Goal: Task Accomplishment & Management: Use online tool/utility

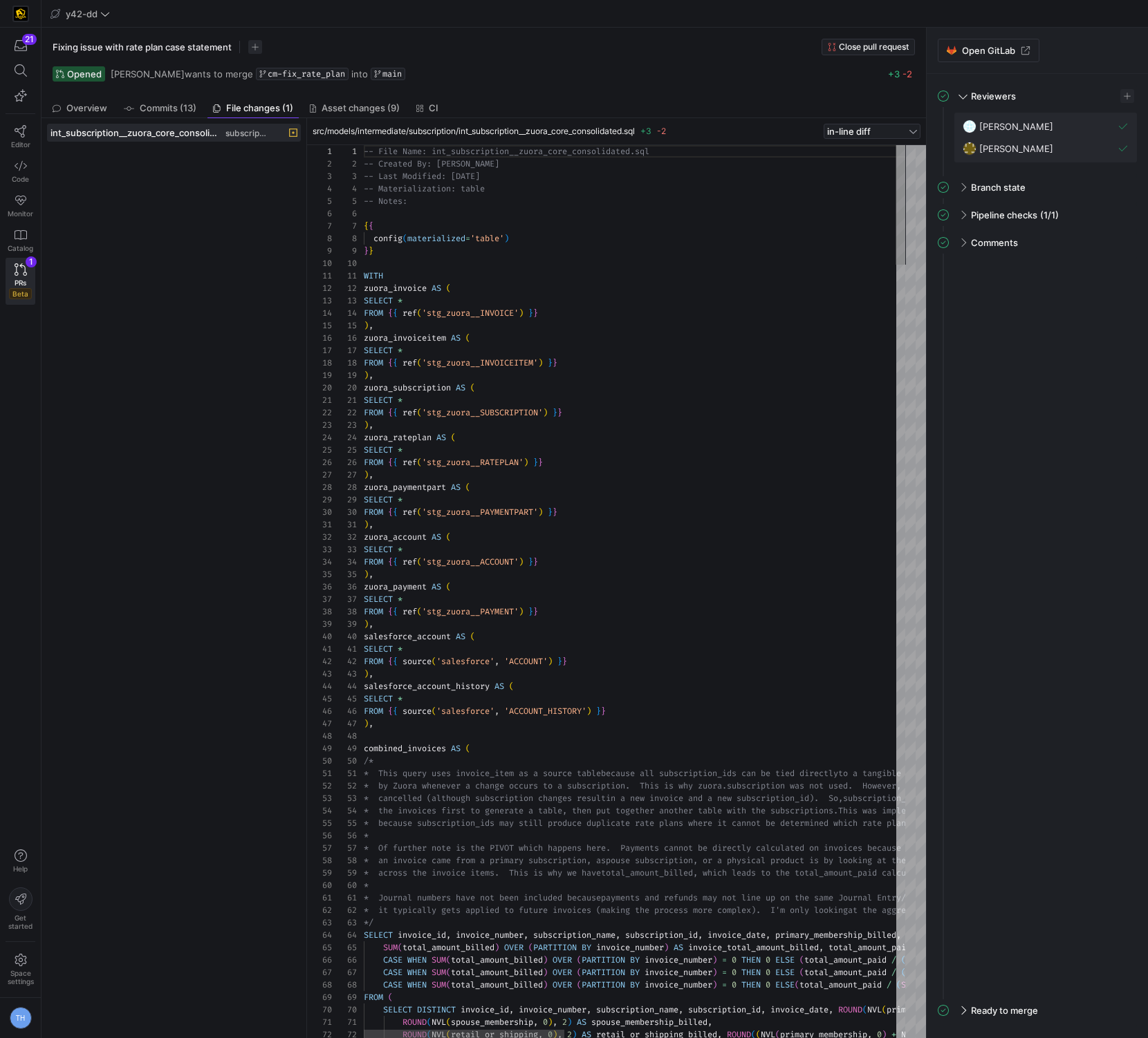
scroll to position [124, 0]
click at [21, 130] on icon at bounding box center [20, 131] width 12 height 12
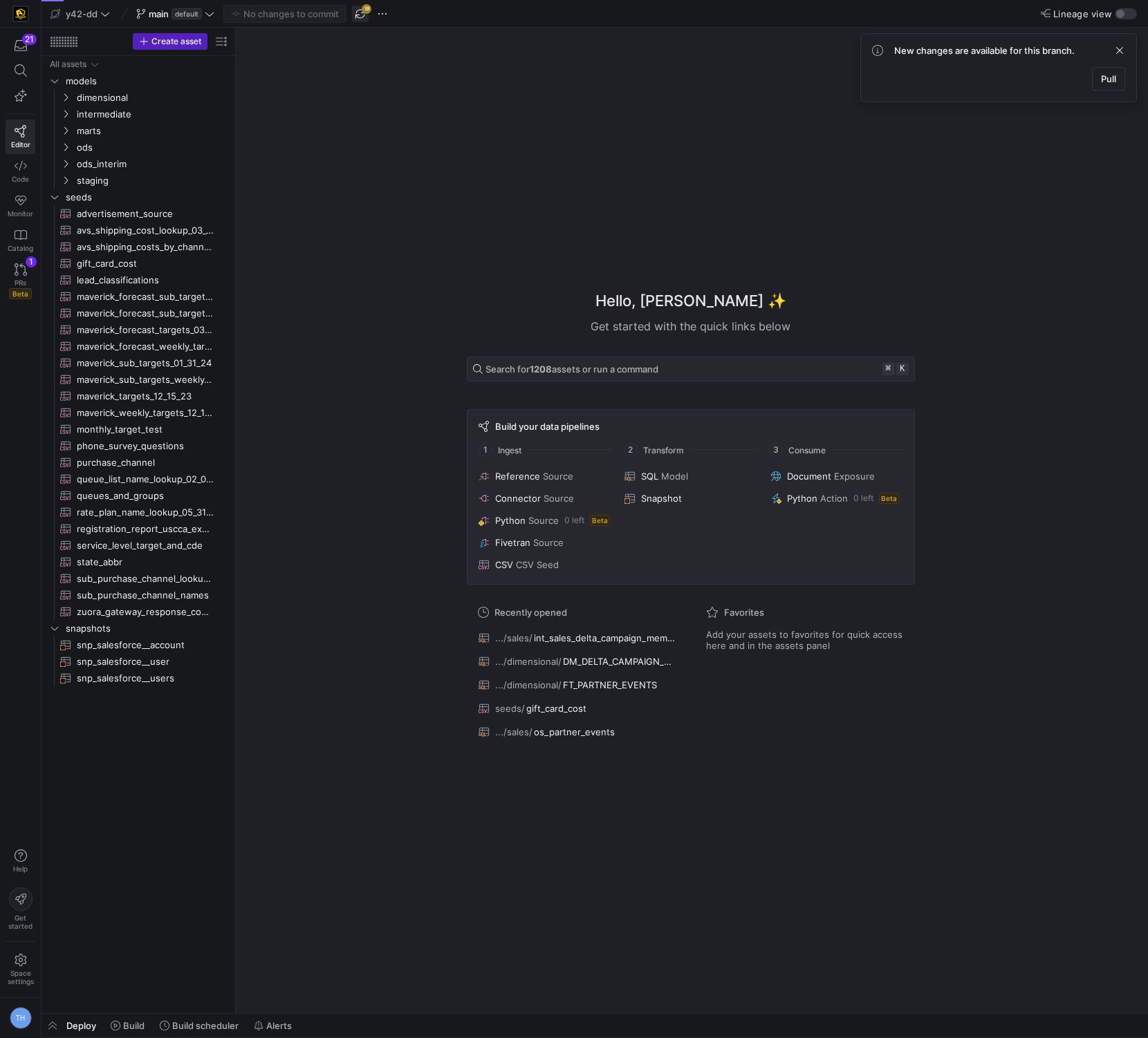
click at [363, 10] on span "button" at bounding box center [360, 14] width 17 height 17
click at [85, 11] on span "y42-dd" at bounding box center [81, 14] width 32 height 11
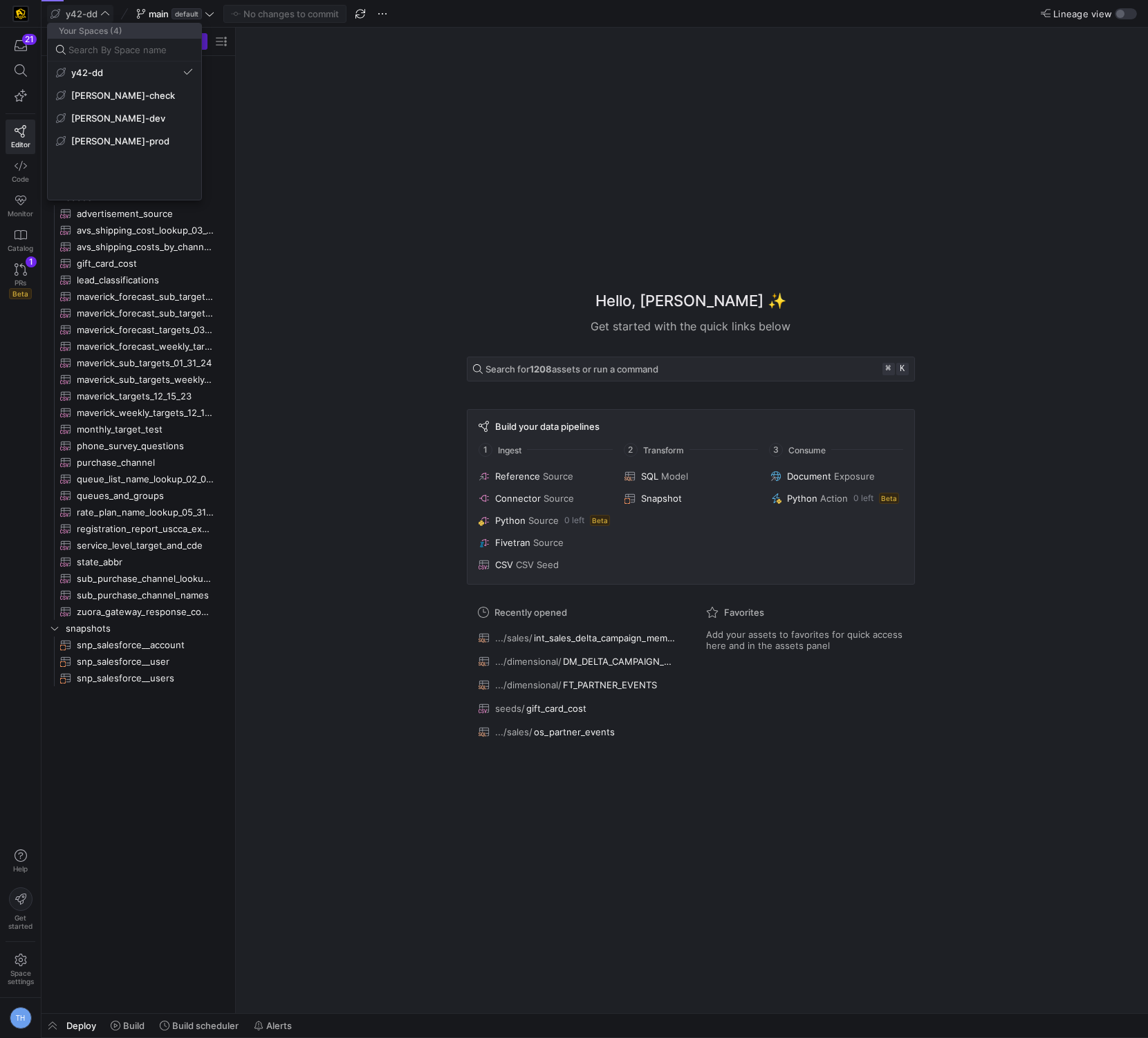
click at [85, 11] on div at bounding box center [574, 519] width 1148 height 1038
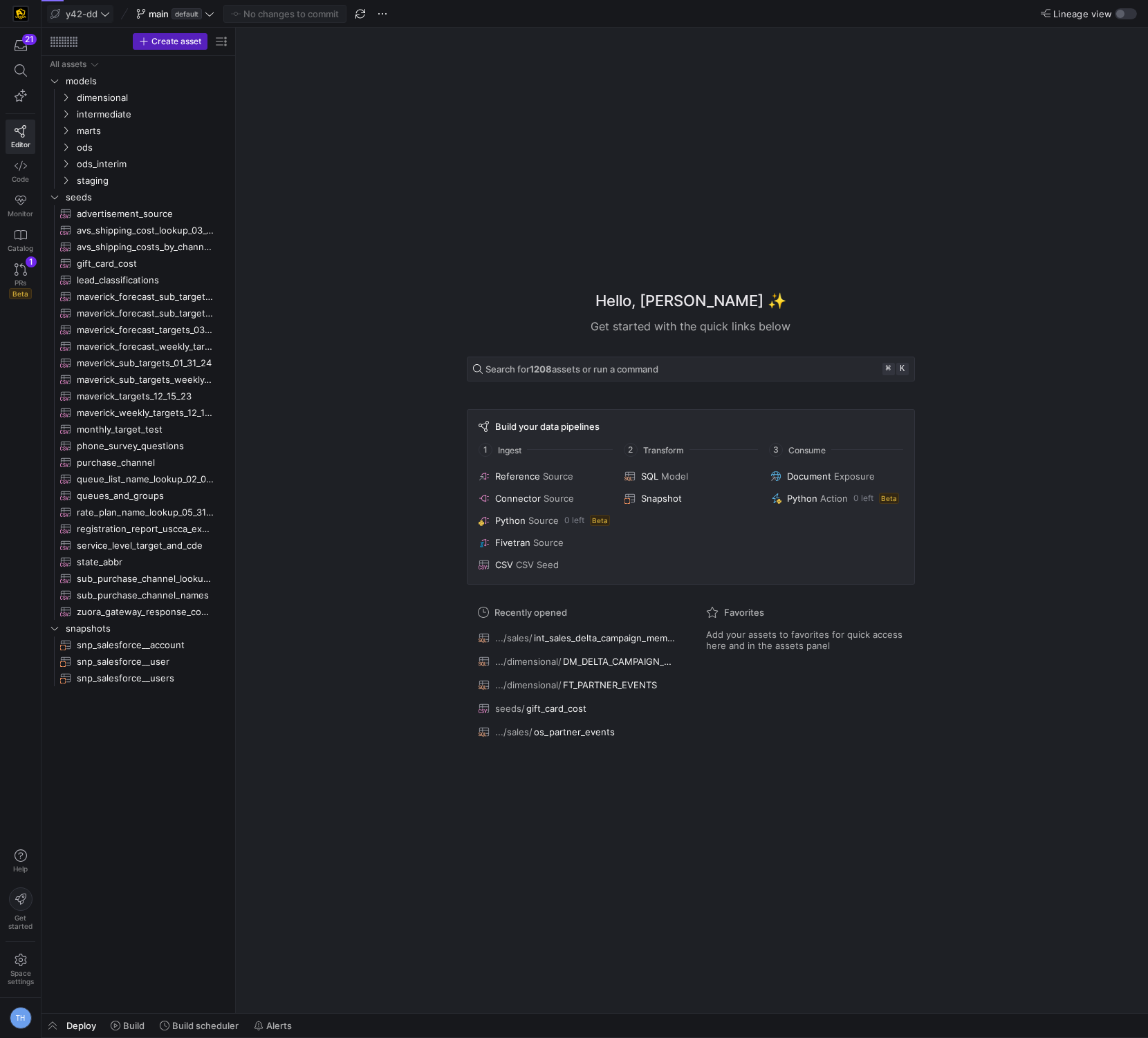
click at [85, 11] on span "y42-dd" at bounding box center [81, 14] width 32 height 11
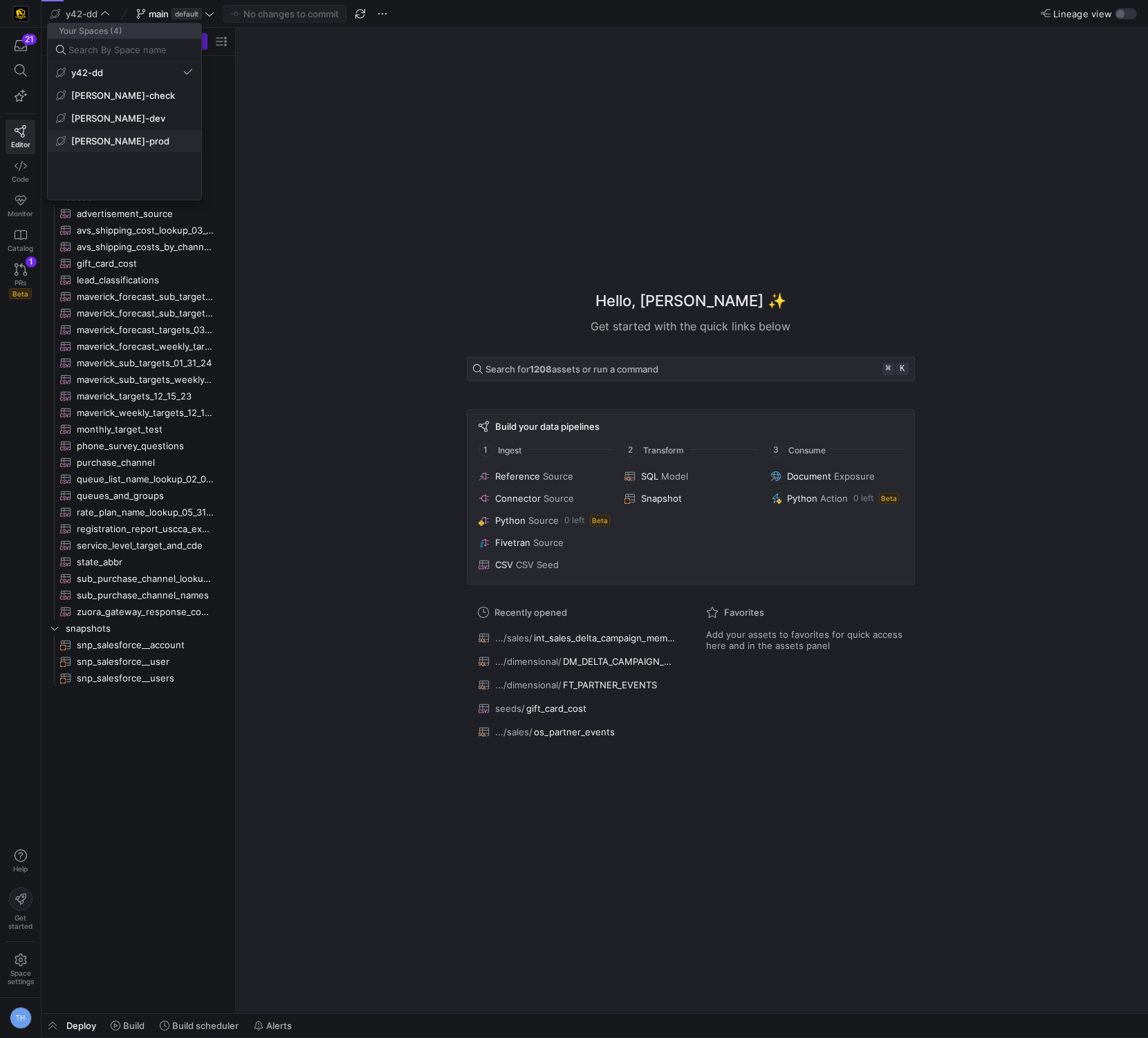
click at [121, 146] on button "[PERSON_NAME]-prod" at bounding box center [124, 141] width 154 height 22
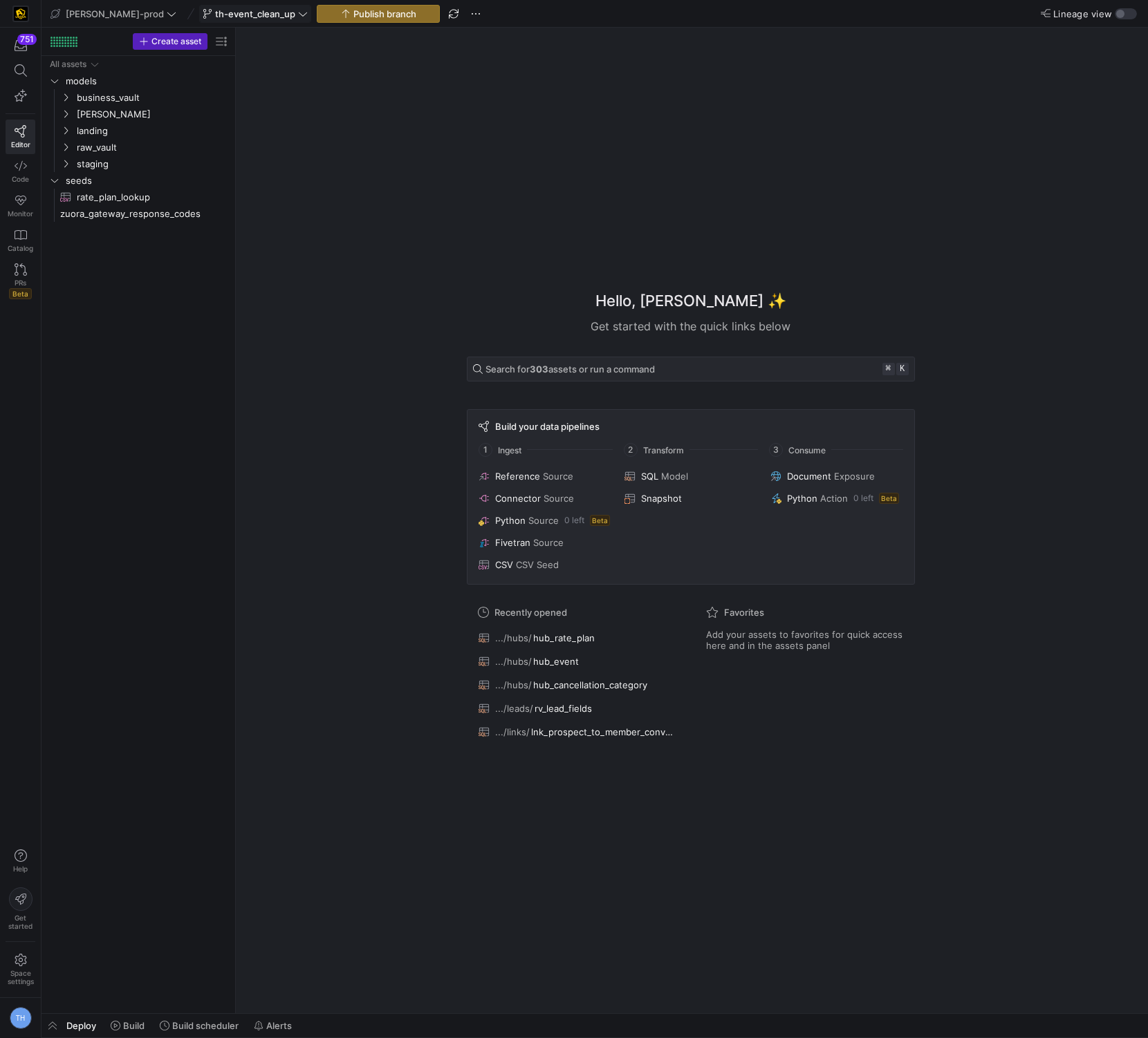
click at [229, 18] on span "th-event_clean_up" at bounding box center [255, 14] width 80 height 11
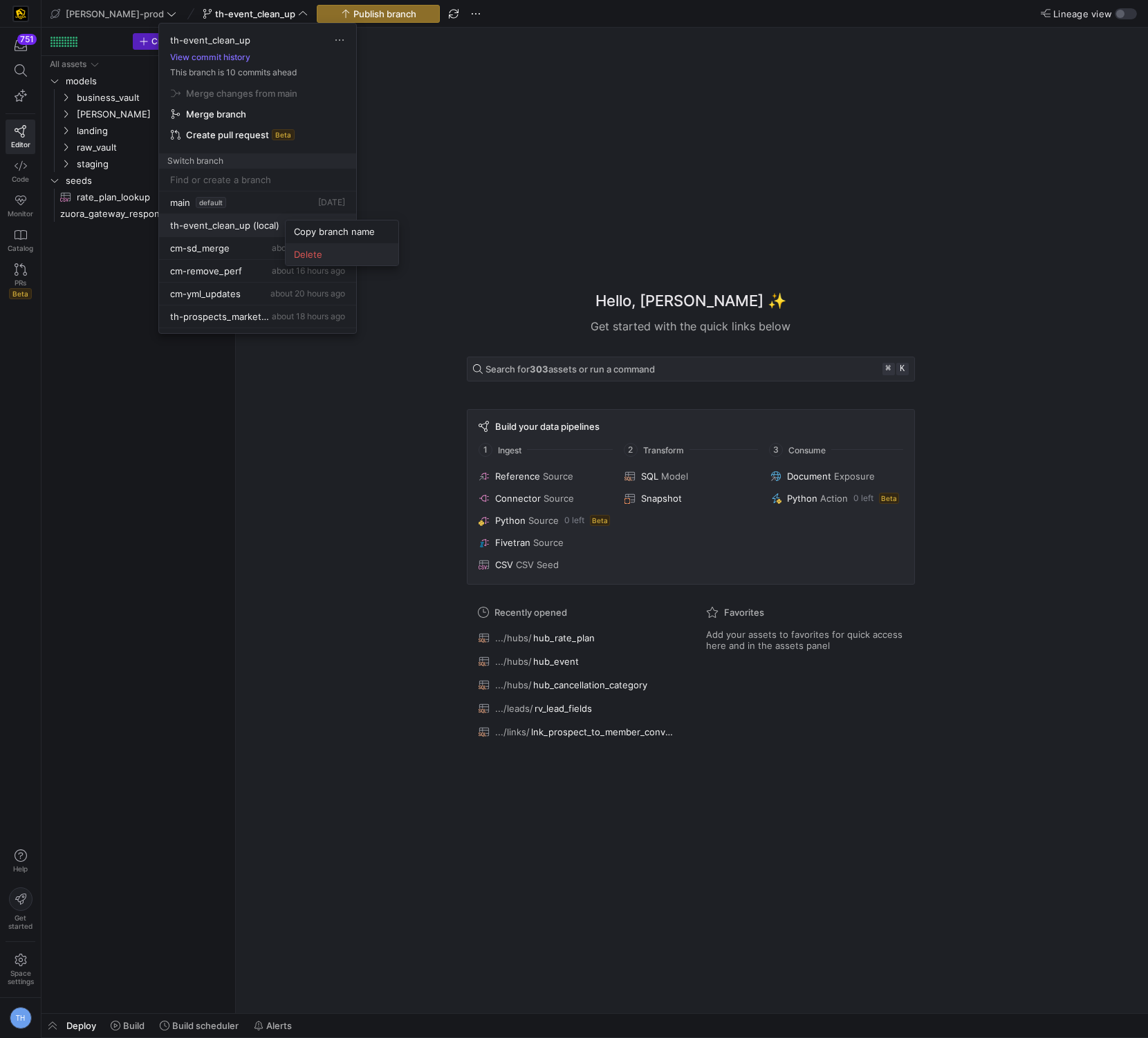
click at [308, 253] on span "Delete" at bounding box center [342, 254] width 96 height 11
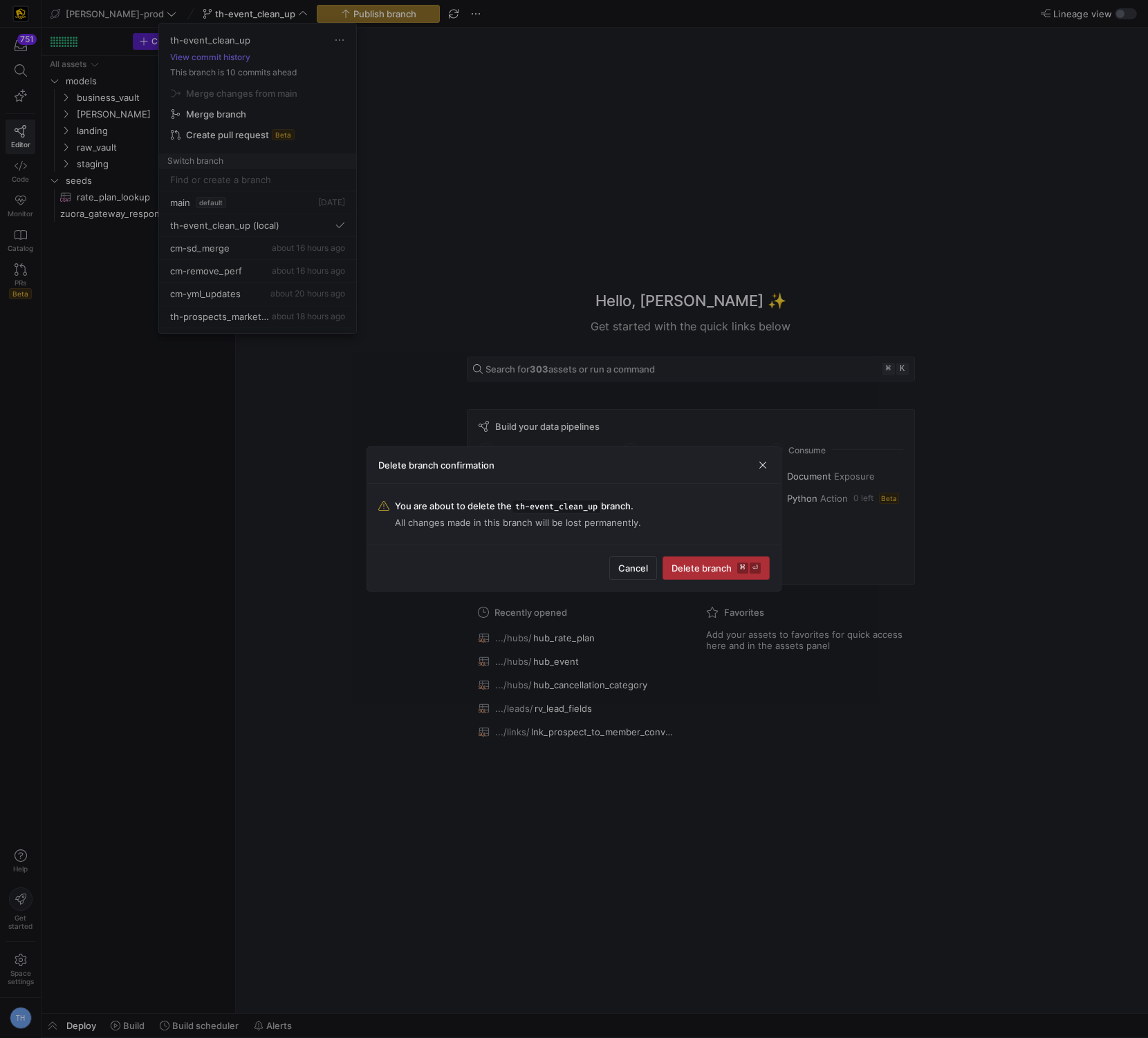
click at [706, 574] on span "submit" at bounding box center [716, 568] width 106 height 22
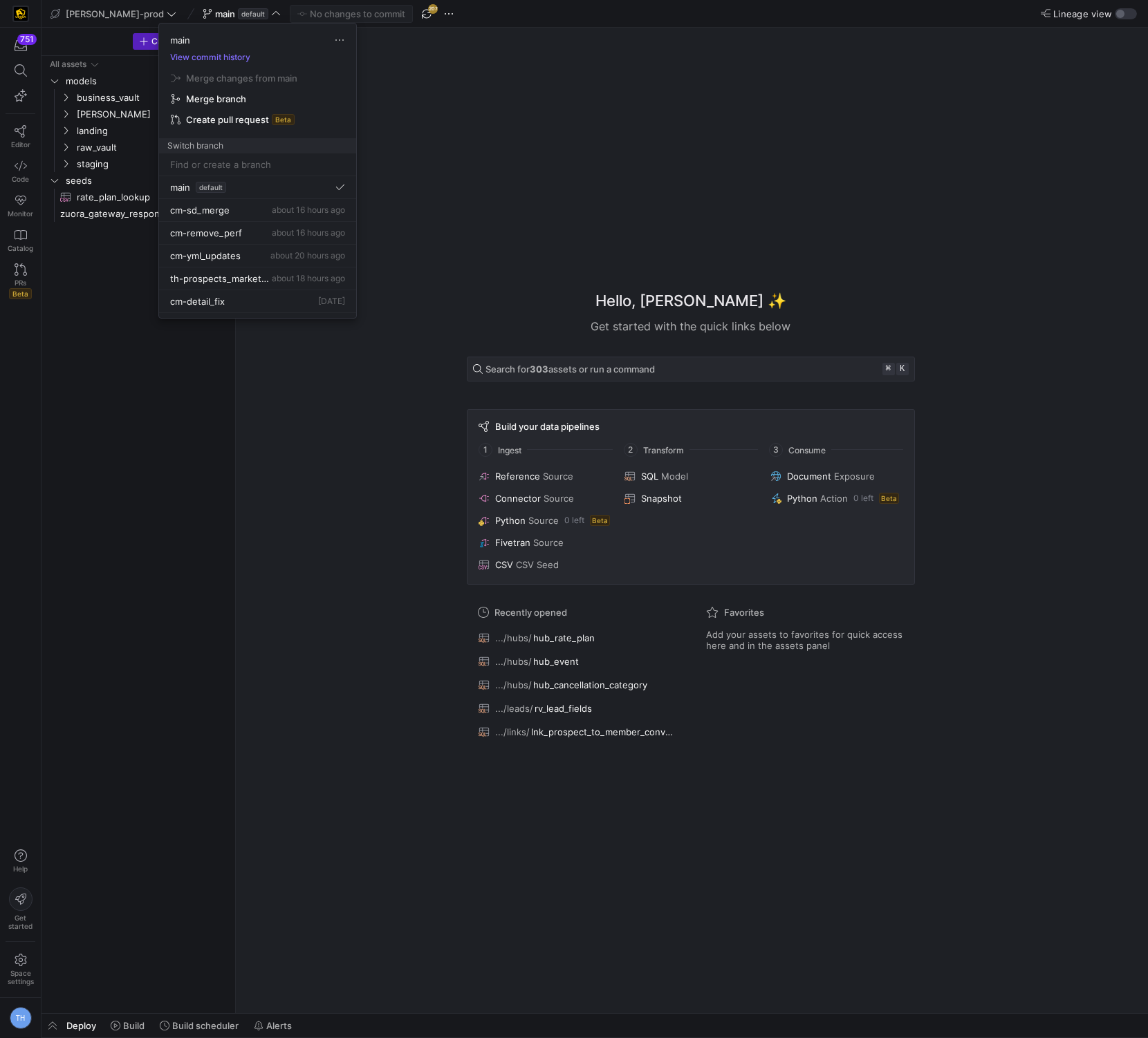
click at [455, 86] on div at bounding box center [574, 519] width 1148 height 1038
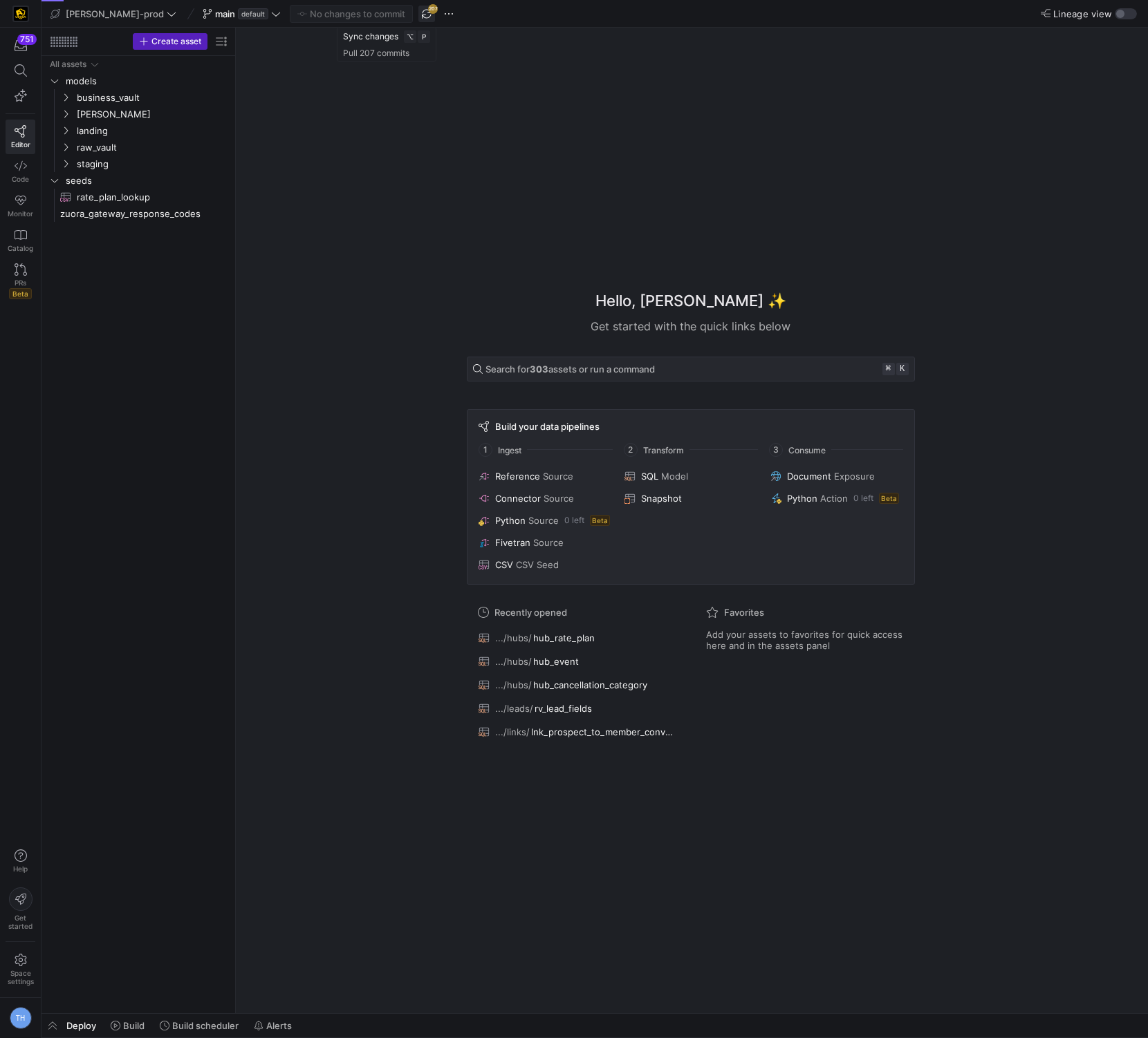
click at [419, 14] on span "button" at bounding box center [426, 14] width 17 height 17
click at [419, 16] on span "button" at bounding box center [426, 14] width 17 height 17
click at [1116, 46] on span at bounding box center [1119, 50] width 17 height 17
click at [419, 18] on span "button" at bounding box center [426, 14] width 17 height 17
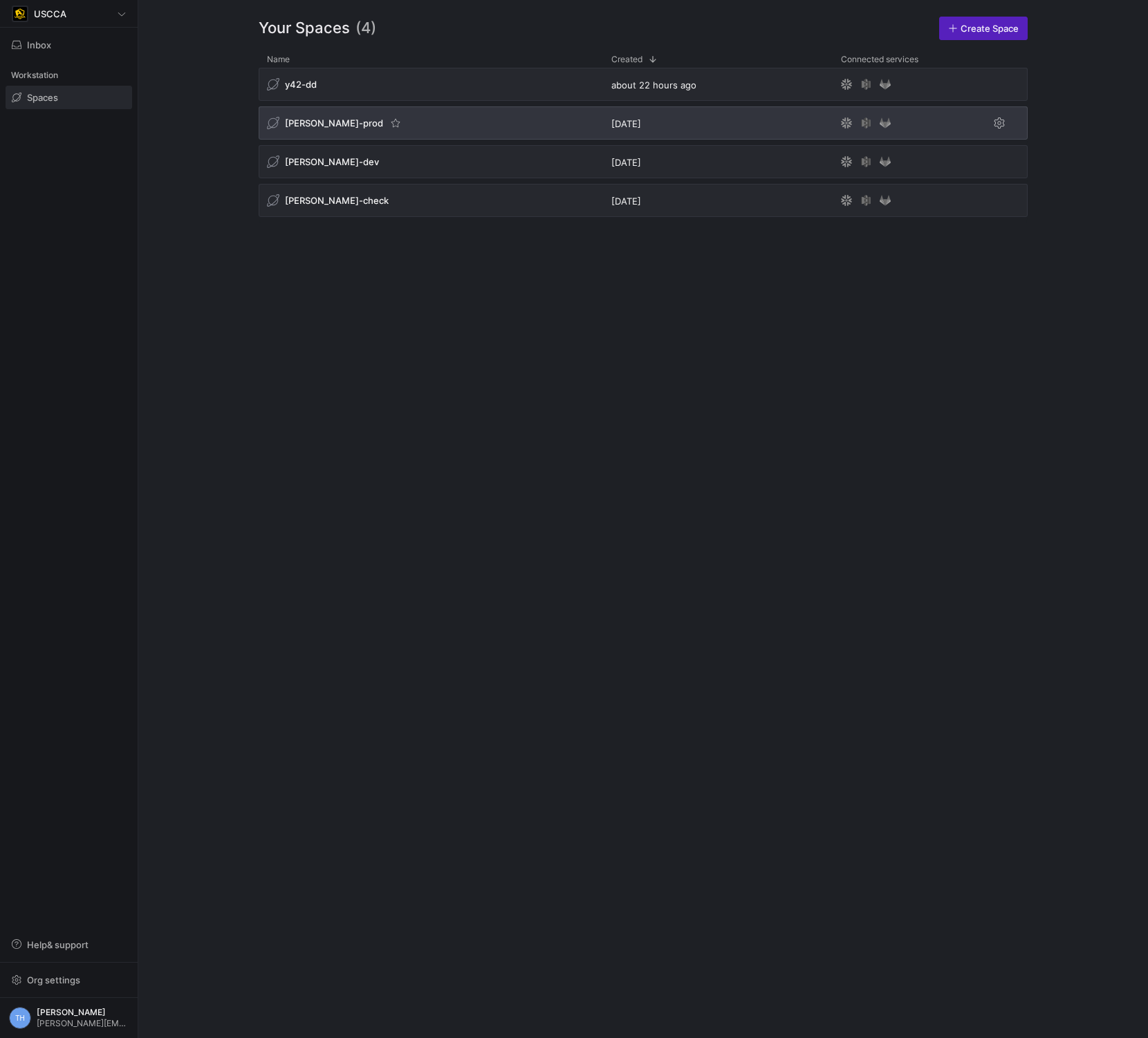
click at [486, 130] on div "[PERSON_NAME]-prod" at bounding box center [431, 123] width 345 height 33
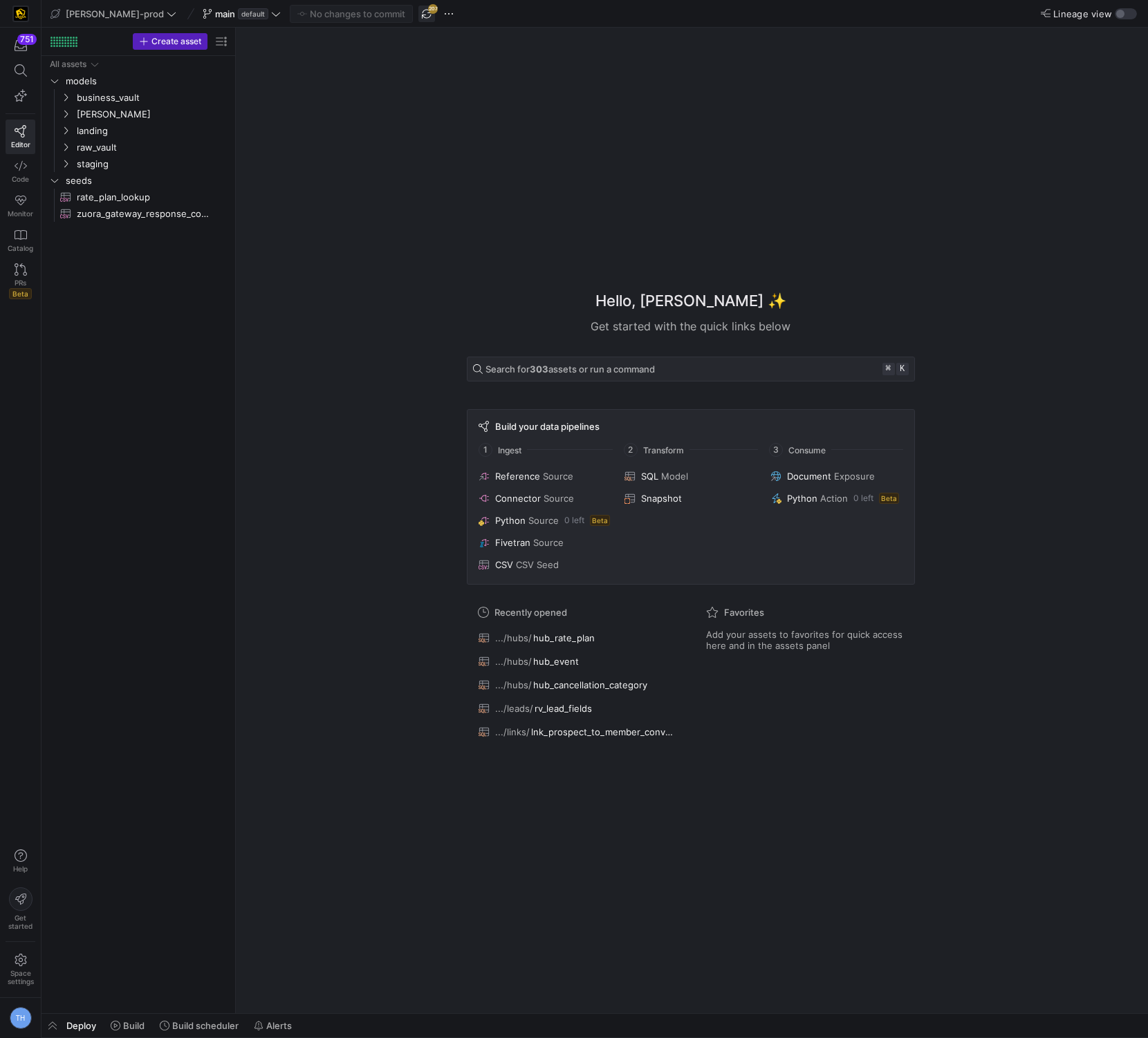
click at [419, 11] on span "button" at bounding box center [426, 14] width 17 height 17
click at [1120, 47] on span at bounding box center [1119, 50] width 17 height 17
click at [419, 14] on span "button" at bounding box center [426, 14] width 17 height 17
click at [1112, 47] on span at bounding box center [1119, 50] width 17 height 17
click at [238, 9] on span "default" at bounding box center [253, 14] width 30 height 11
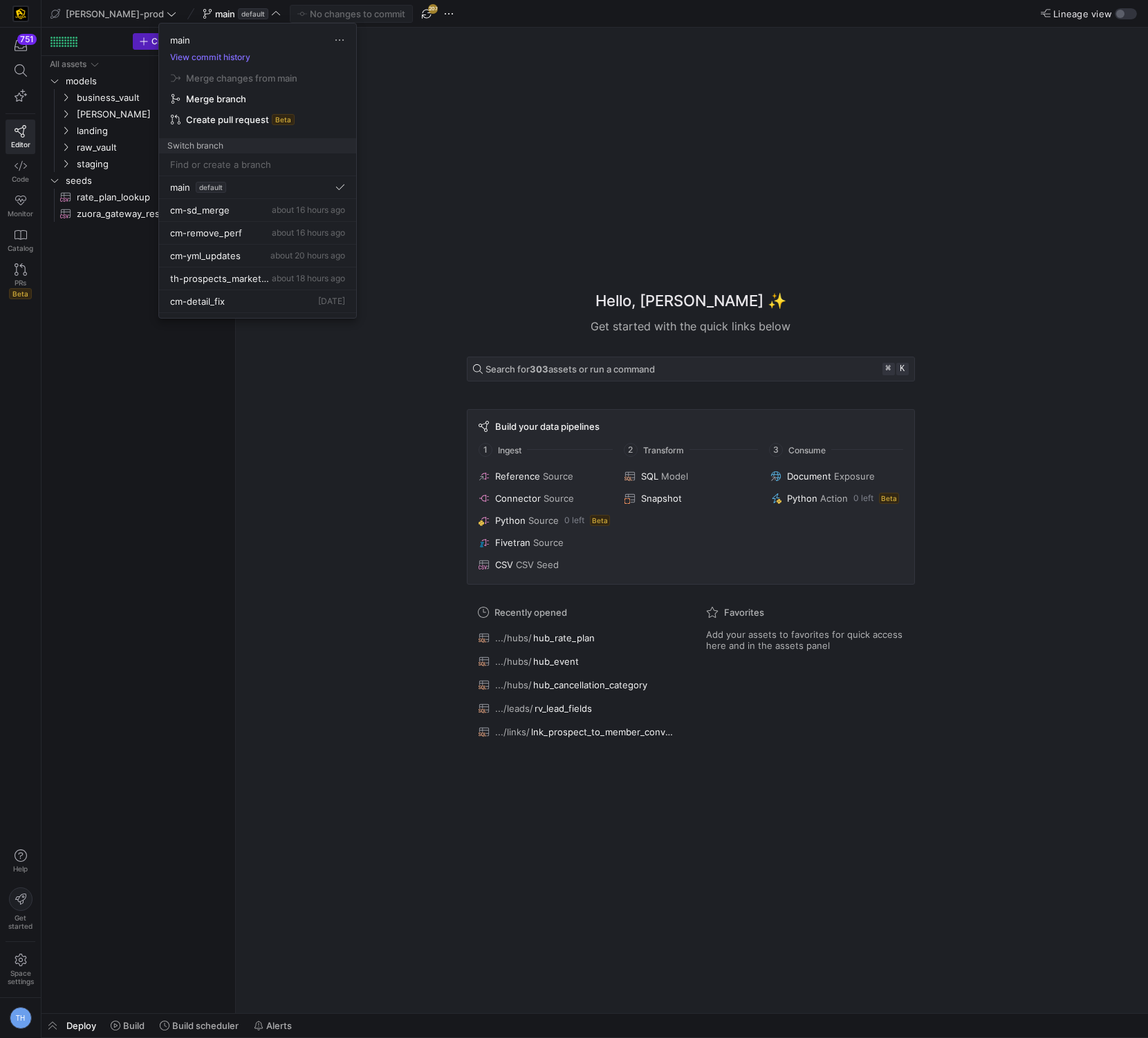
click at [218, 7] on div at bounding box center [574, 519] width 1148 height 1038
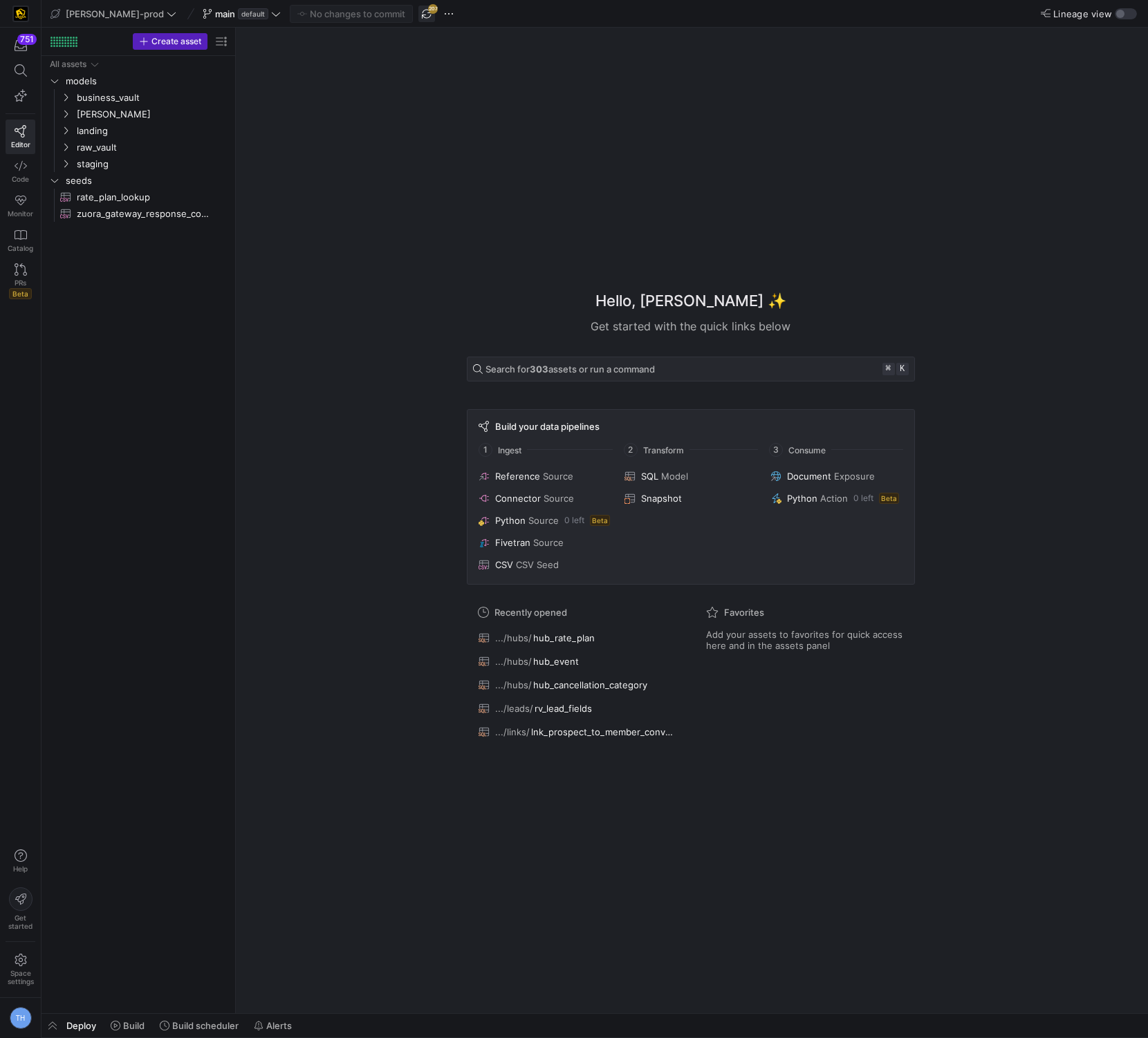
click at [419, 11] on span "button" at bounding box center [426, 14] width 17 height 17
click at [419, 17] on span "button" at bounding box center [426, 14] width 17 height 17
click at [1119, 50] on span at bounding box center [1119, 50] width 17 height 17
click at [419, 20] on span "button" at bounding box center [426, 14] width 17 height 17
click at [1121, 50] on span at bounding box center [1119, 50] width 17 height 17
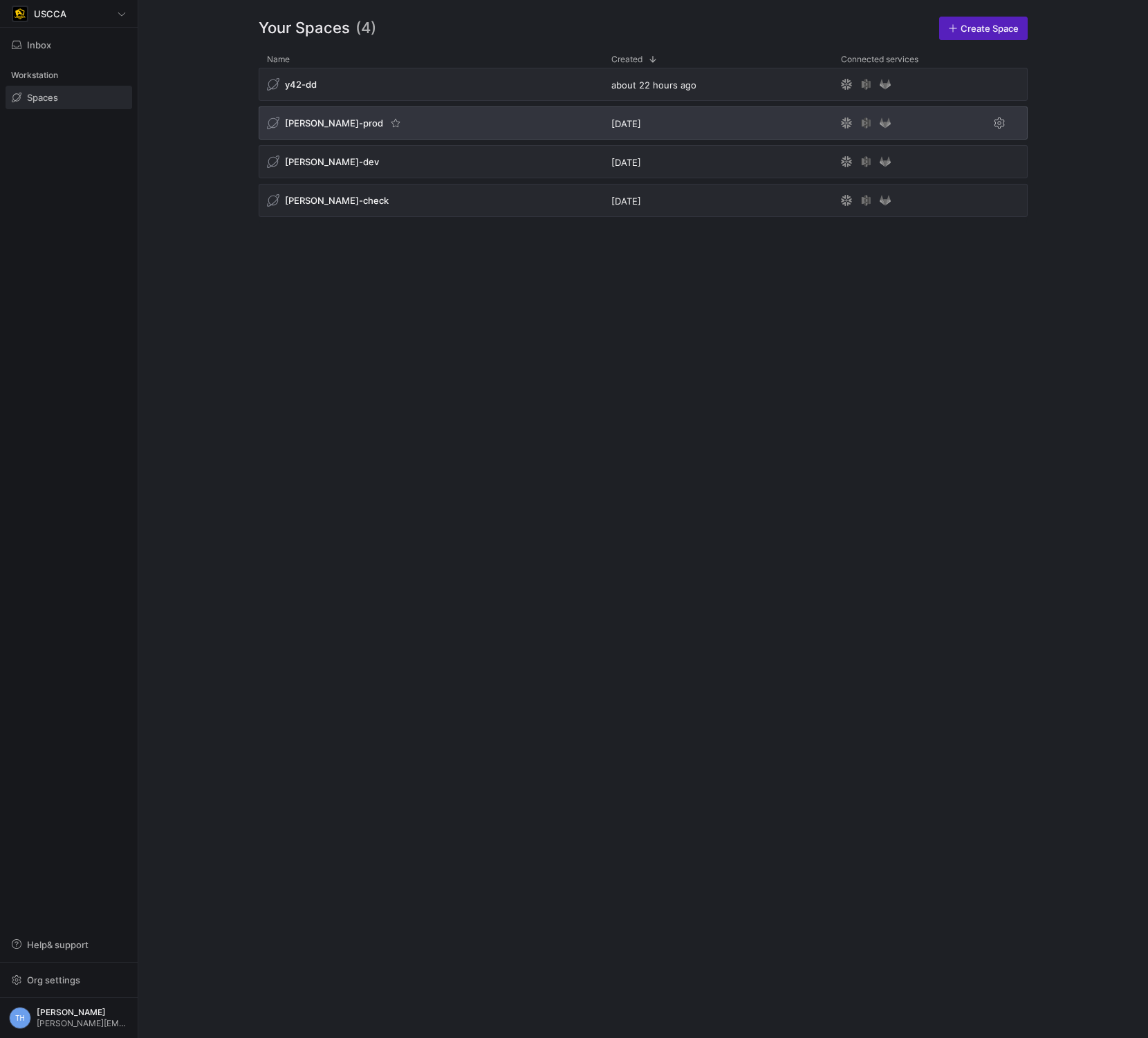
click at [375, 117] on div "[PERSON_NAME]-prod" at bounding box center [431, 123] width 345 height 33
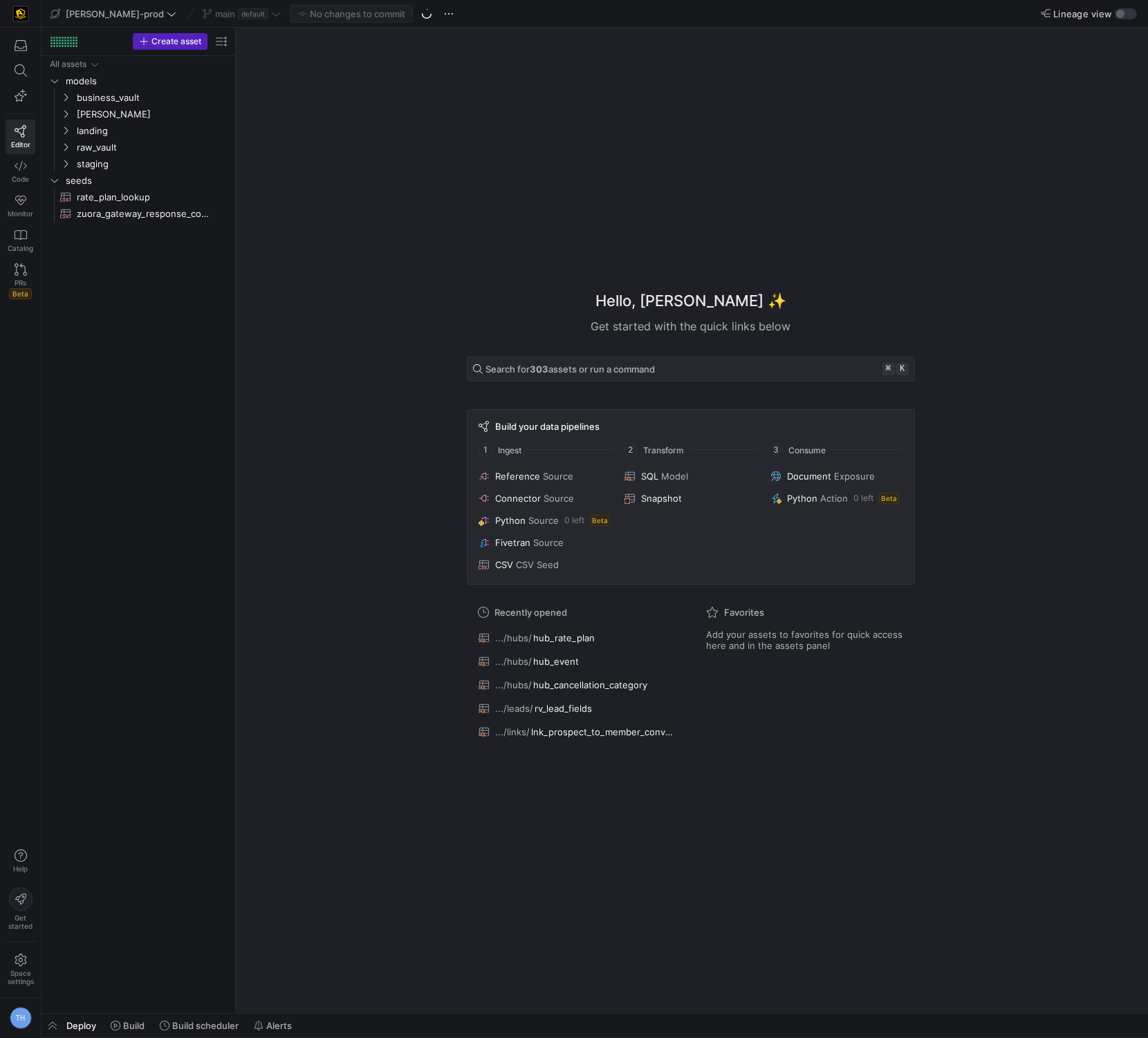
click at [391, 135] on div "Hello, Tommy ✨ Get started with the quick links below Search for 303 assets or …" at bounding box center [690, 520] width 898 height 986
click at [419, 11] on span "button" at bounding box center [426, 14] width 17 height 17
click at [271, 15] on icon at bounding box center [276, 14] width 9 height 4
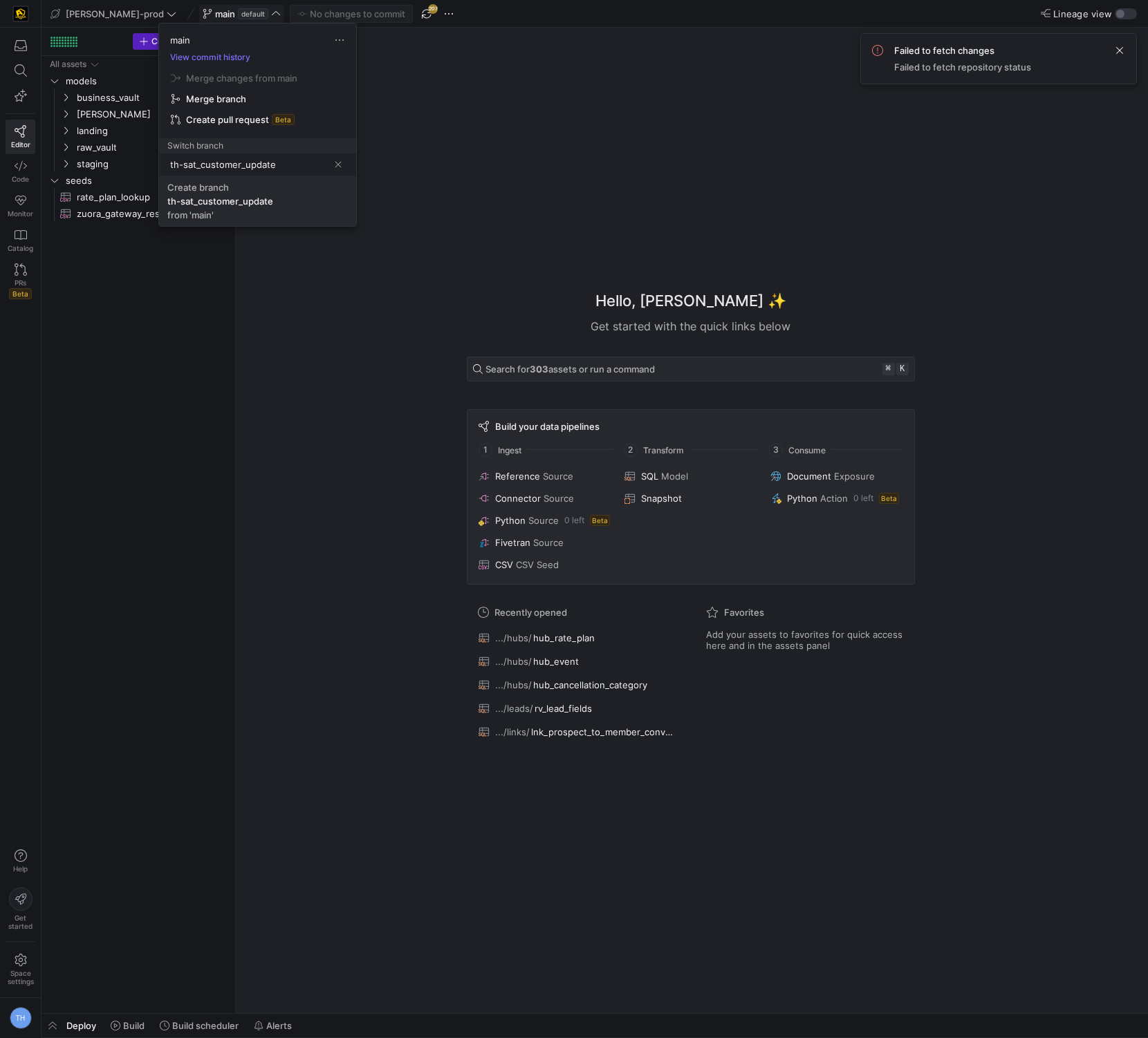
type input "th-sat_customer_update"
click at [205, 190] on div "Create branch" at bounding box center [198, 187] width 62 height 11
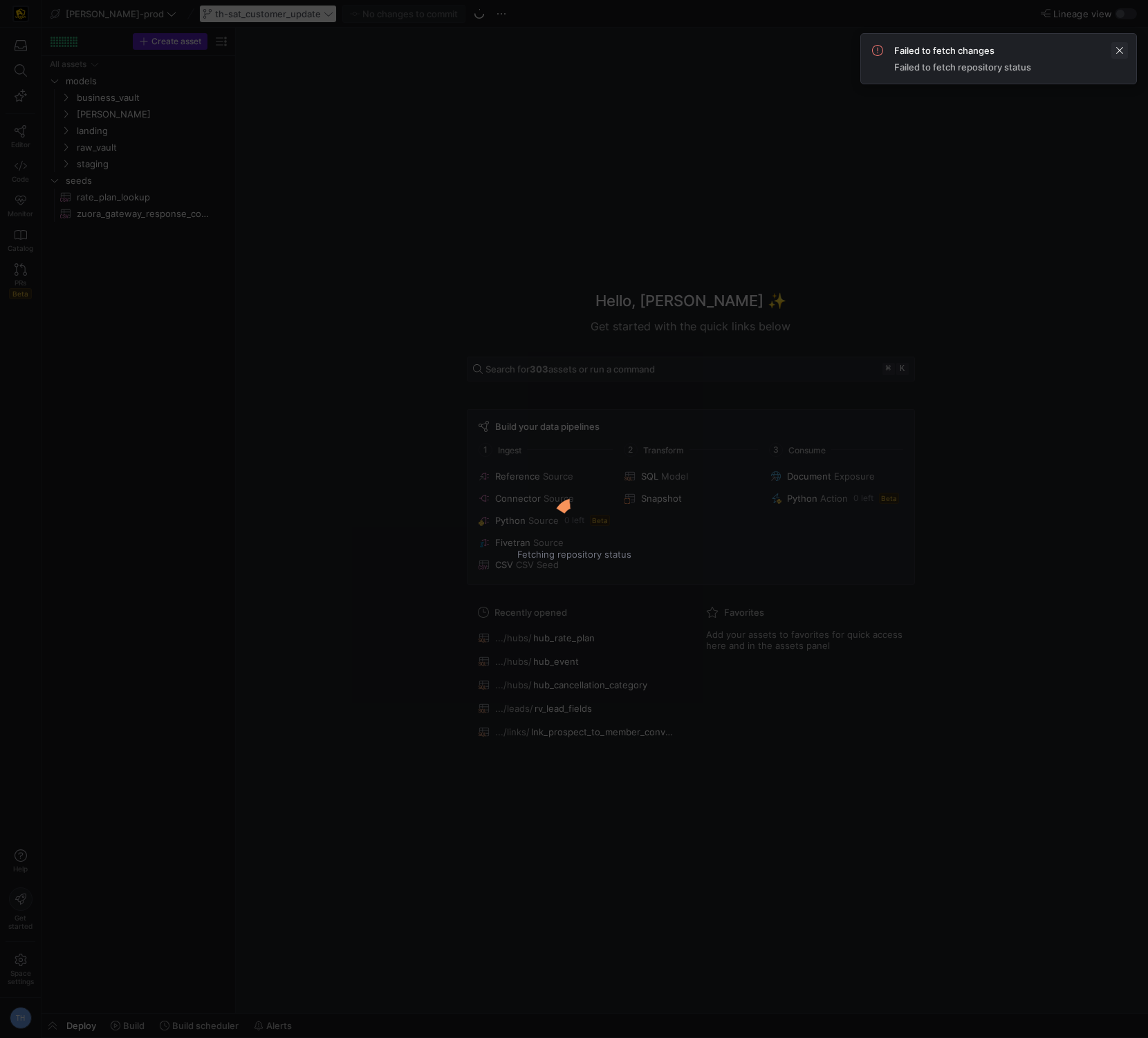
click at [1124, 47] on span at bounding box center [1119, 50] width 17 height 17
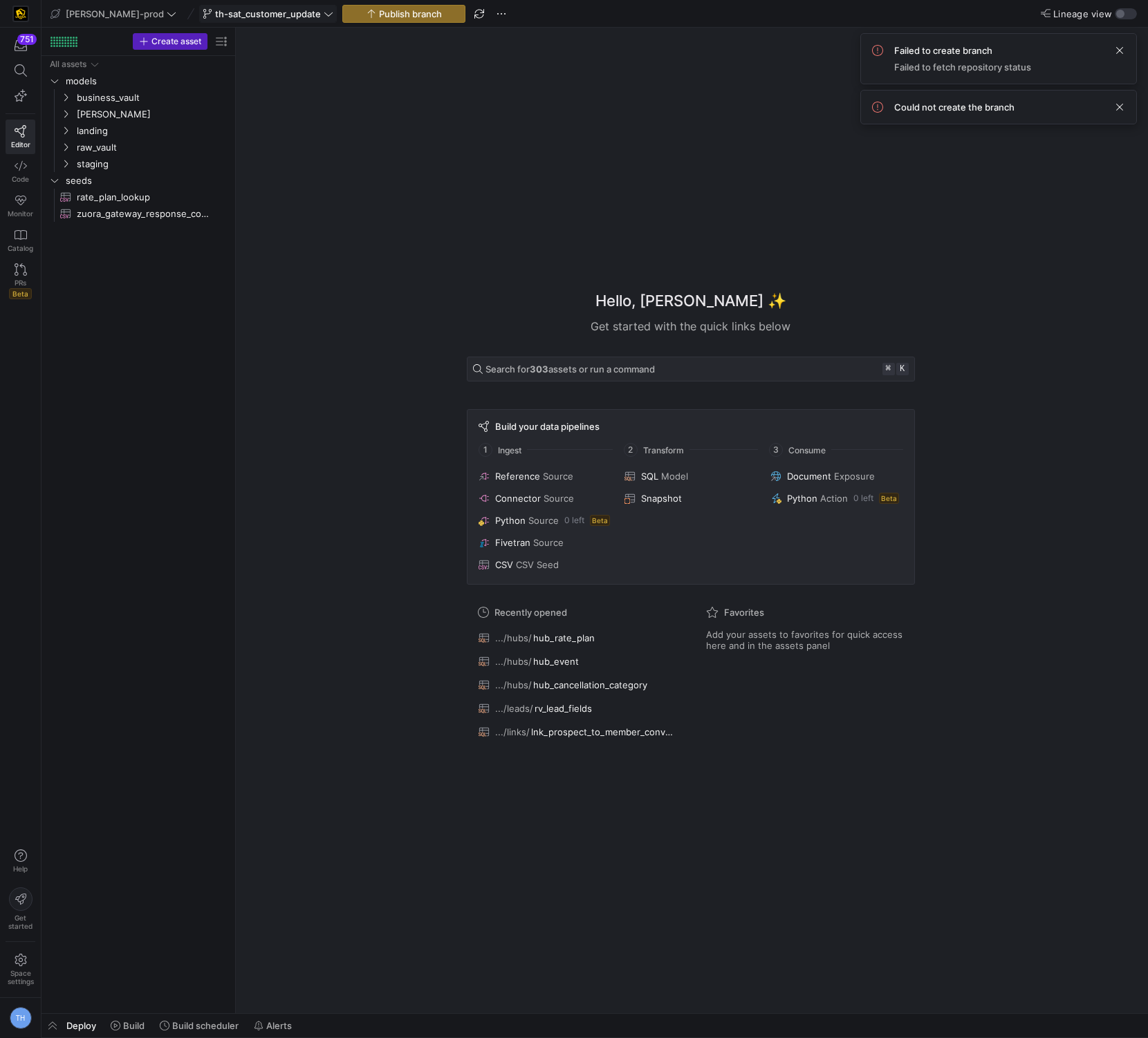
click at [259, 12] on span "th-sat_customer_update" at bounding box center [267, 14] width 106 height 11
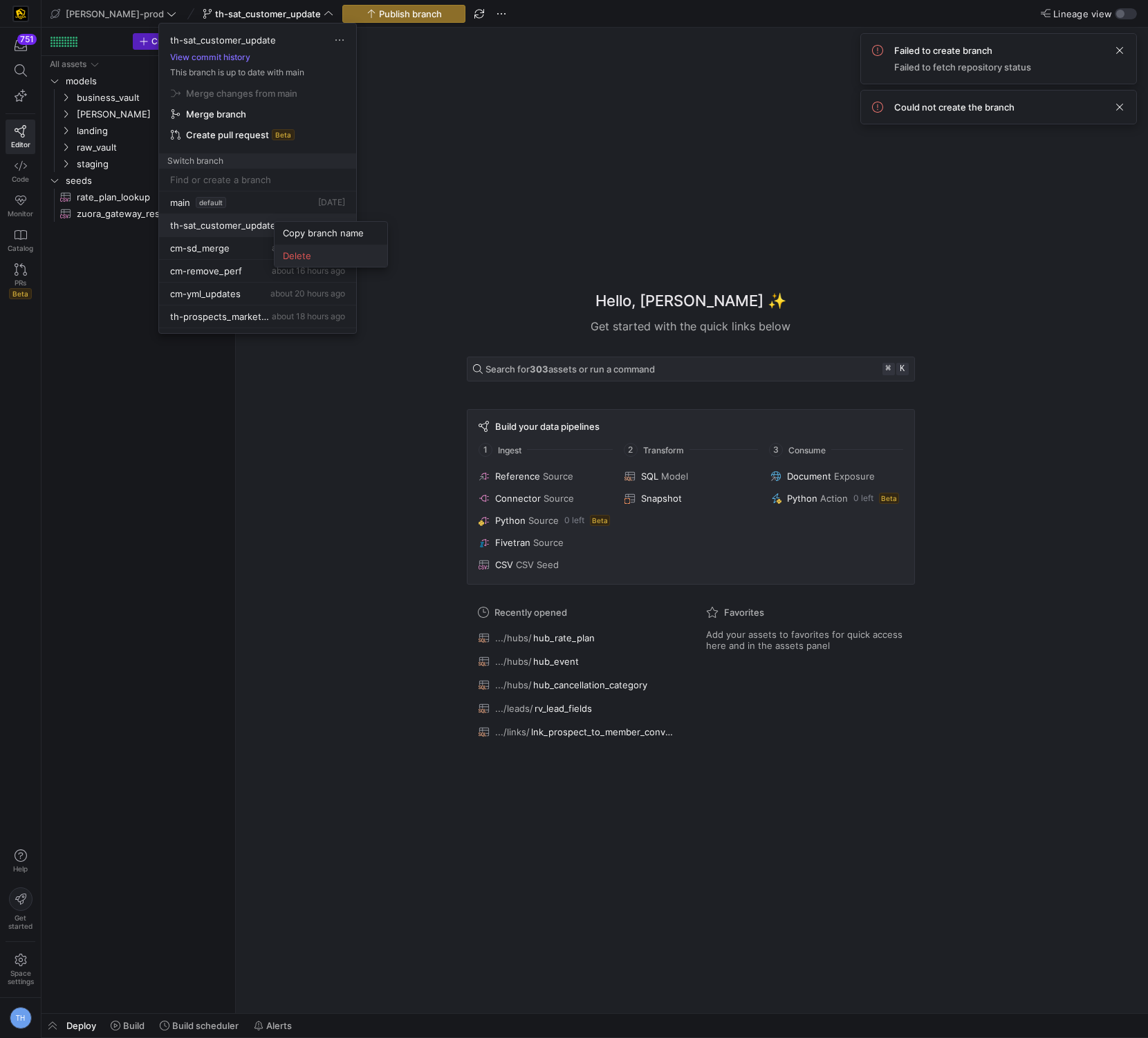
click at [300, 248] on button "Delete" at bounding box center [330, 256] width 113 height 22
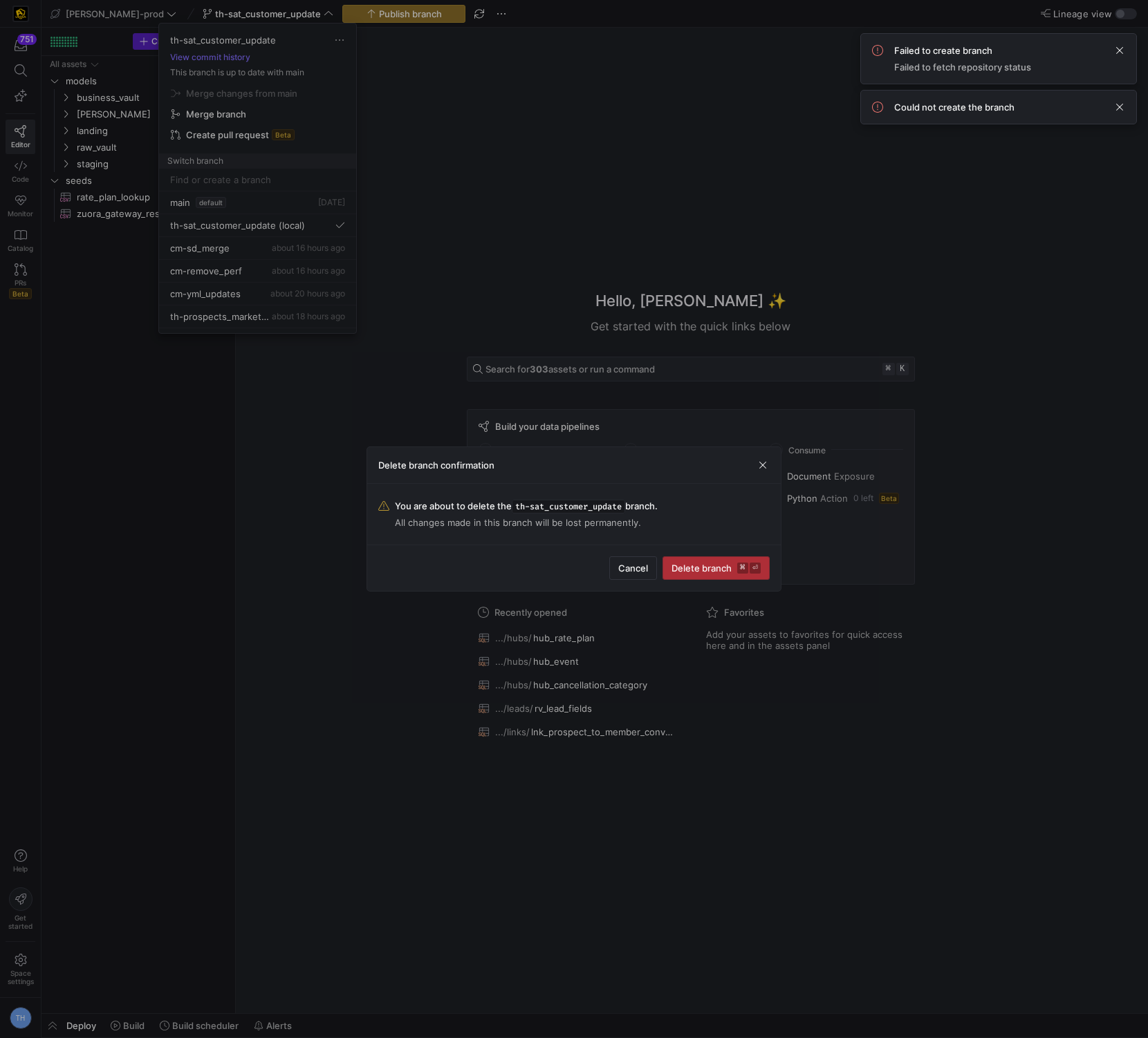
click at [699, 561] on span "submit" at bounding box center [716, 568] width 106 height 22
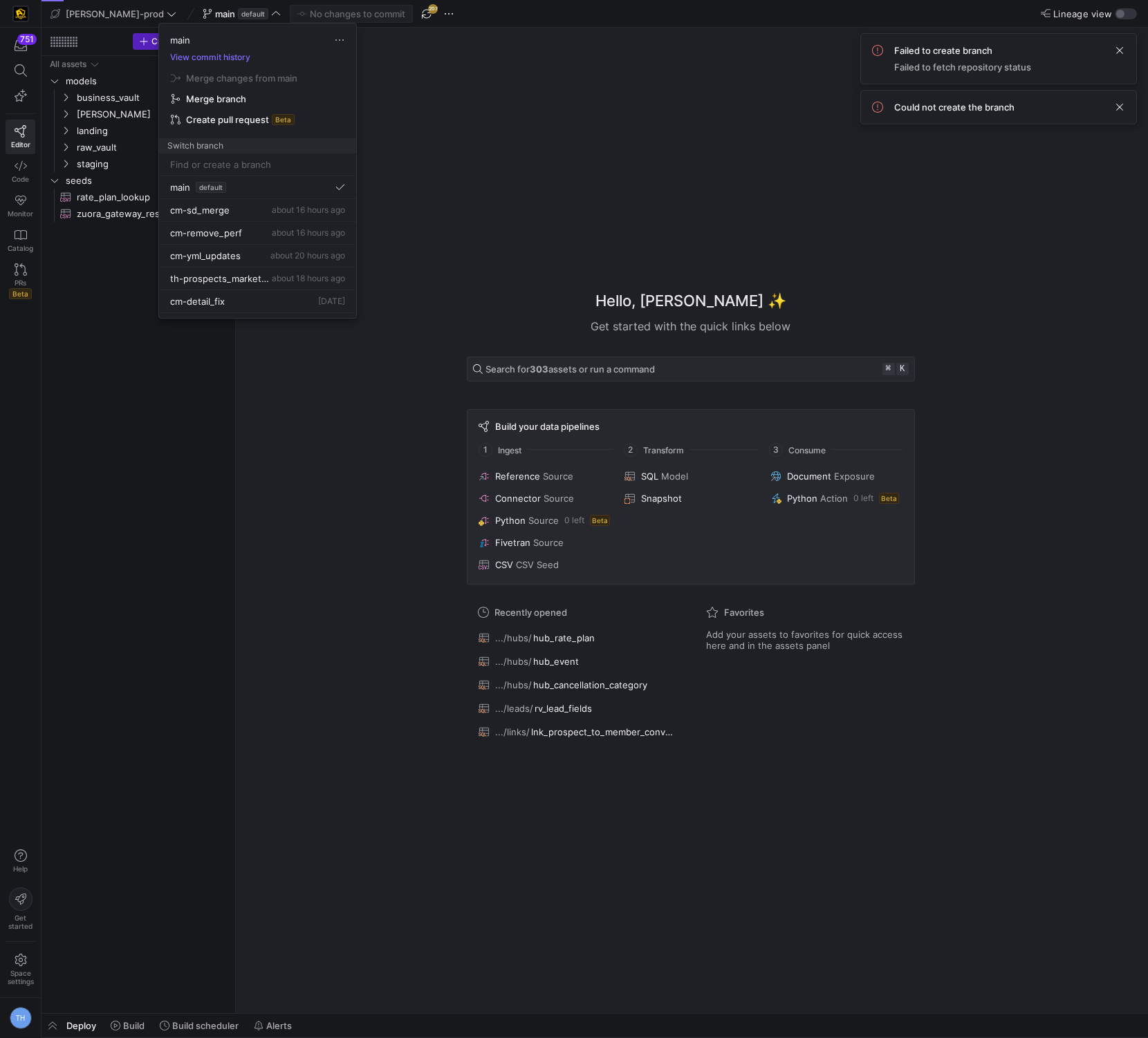
click at [548, 92] on div at bounding box center [574, 519] width 1148 height 1038
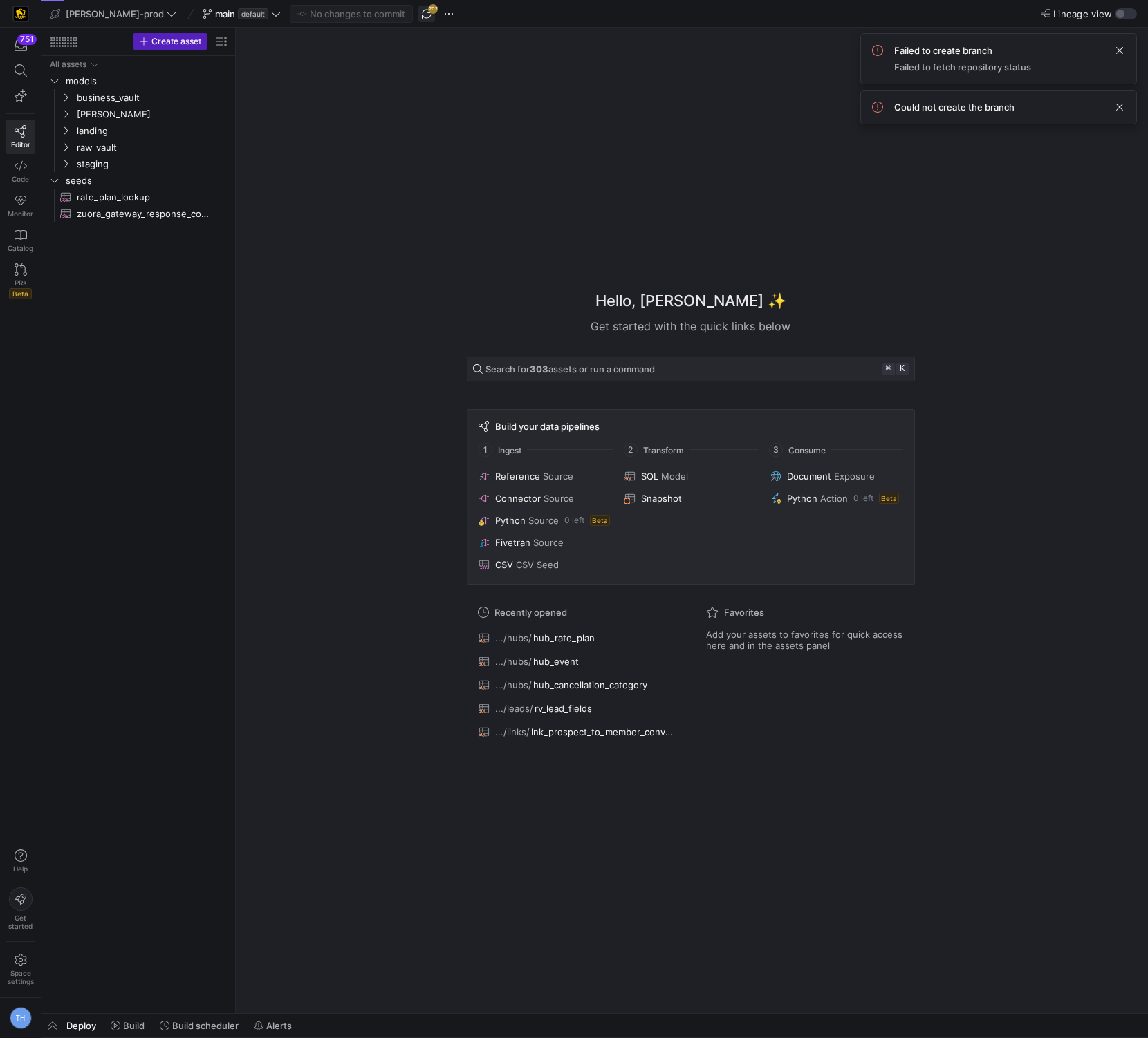
click at [419, 14] on span "button" at bounding box center [426, 14] width 17 height 17
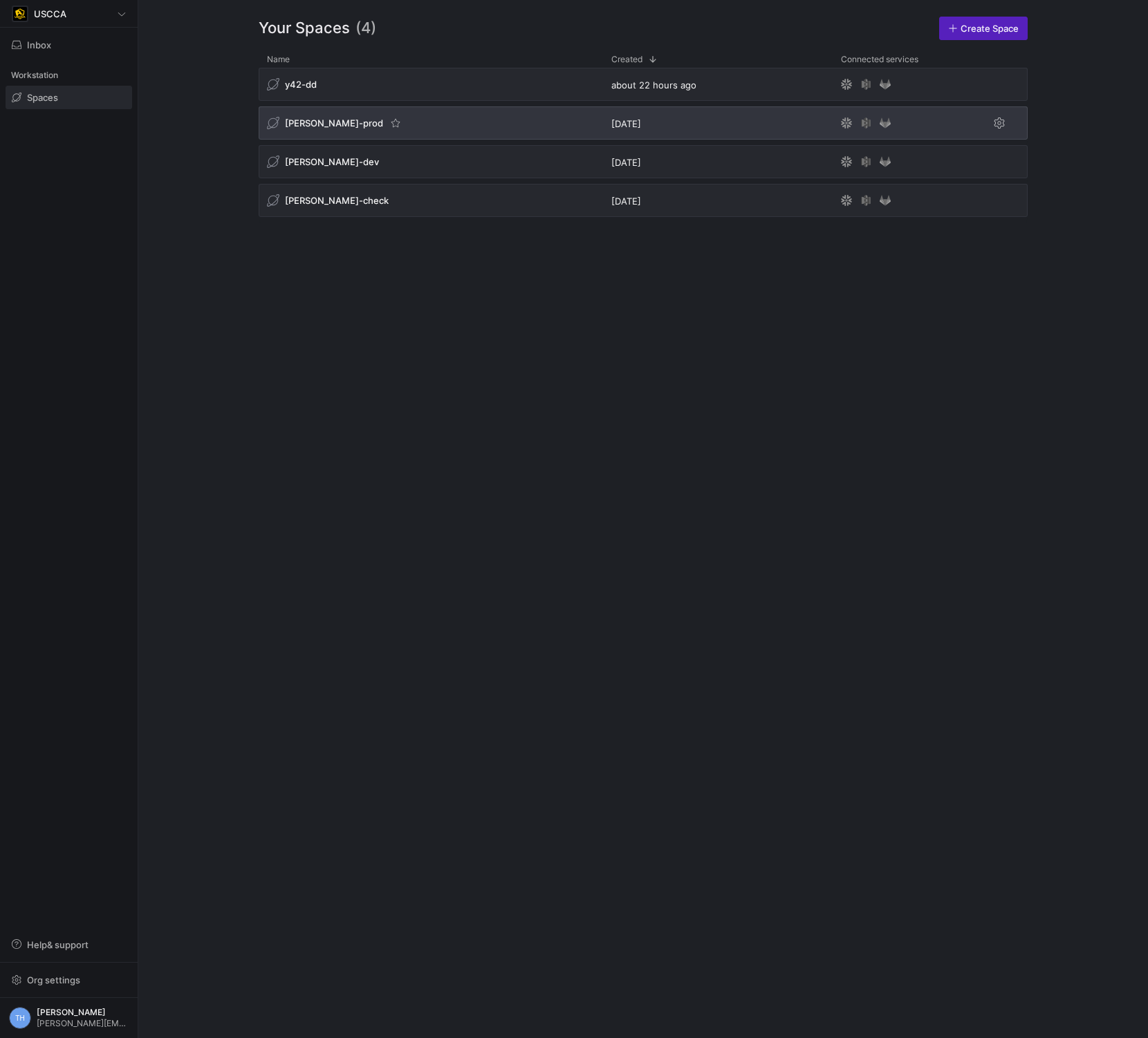
click at [437, 113] on div "[PERSON_NAME]-prod" at bounding box center [431, 123] width 345 height 33
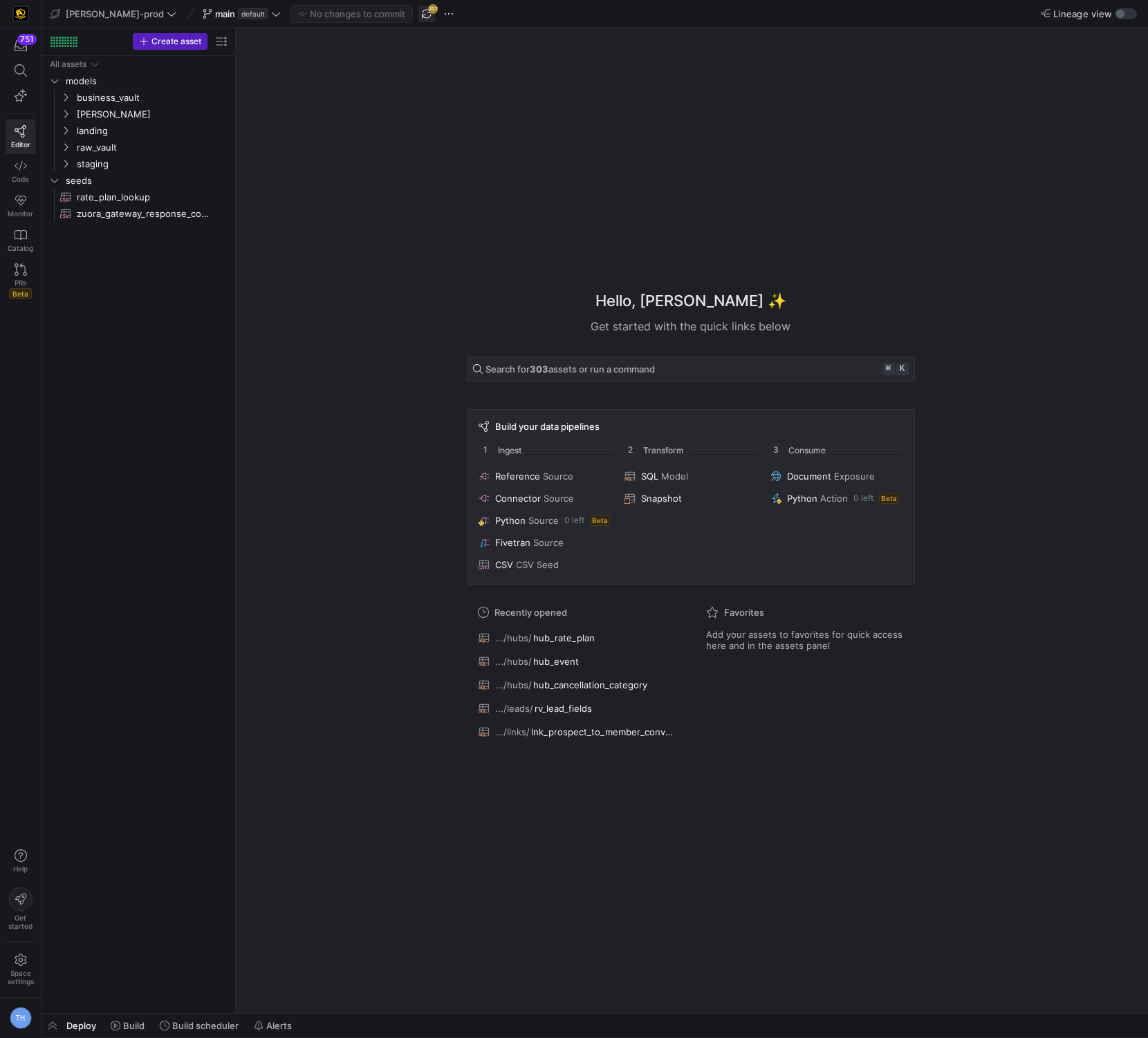
click at [419, 13] on span "button" at bounding box center [426, 14] width 17 height 17
click at [622, 192] on div "Hello, [PERSON_NAME] ✨ Get started with the quick links below Search for 303 as…" at bounding box center [690, 520] width 898 height 986
click at [419, 11] on span "button" at bounding box center [426, 14] width 17 height 17
click at [1118, 50] on span at bounding box center [1119, 50] width 17 height 17
click at [419, 9] on span "button" at bounding box center [426, 14] width 17 height 17
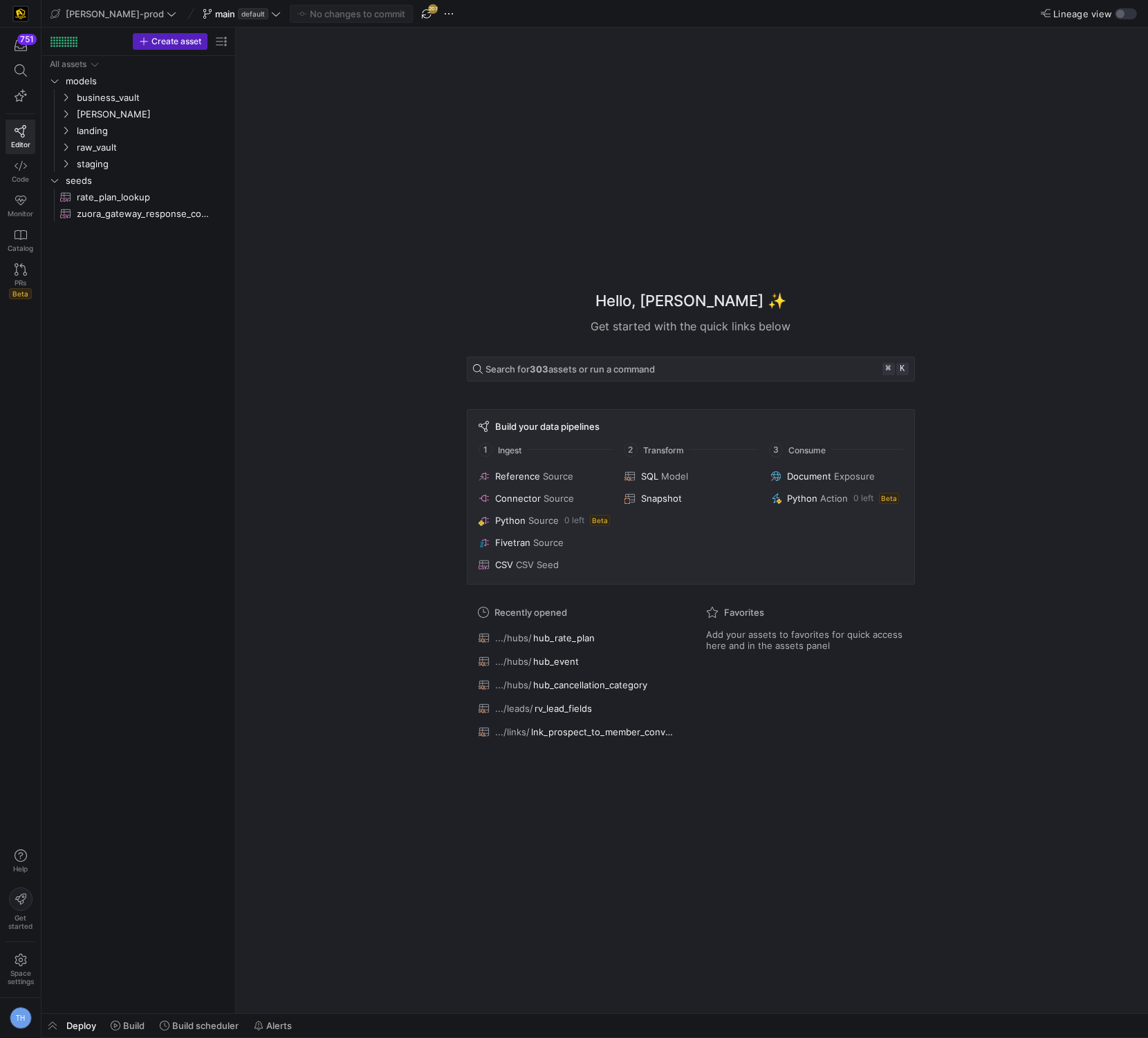
click at [383, 22] on div "edw-dv-prod main default No changes to commit 207" at bounding box center [251, 14] width 410 height 18
click at [419, 10] on span "button" at bounding box center [426, 14] width 17 height 17
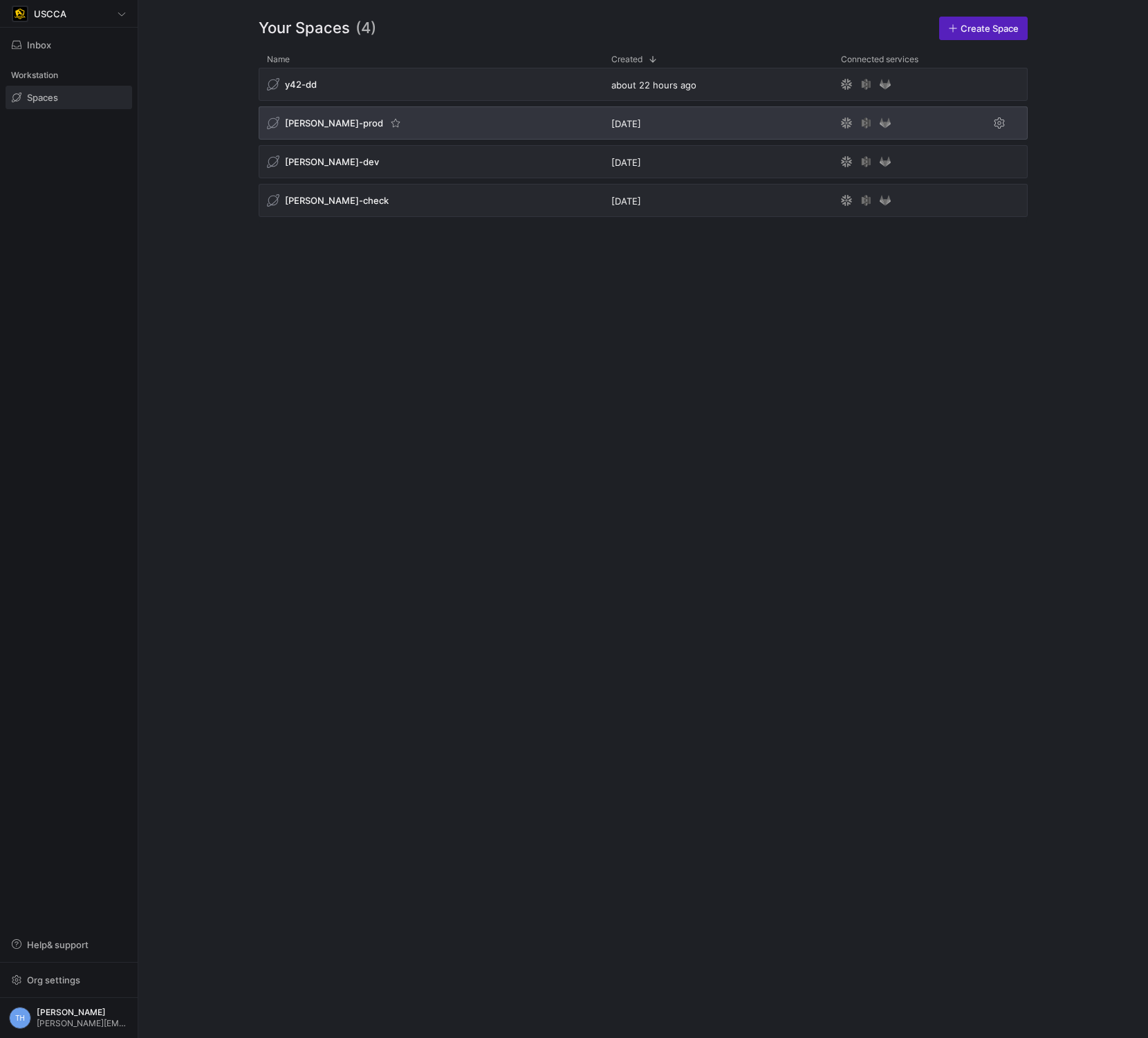
click at [394, 124] on div "[PERSON_NAME]-prod" at bounding box center [431, 123] width 345 height 33
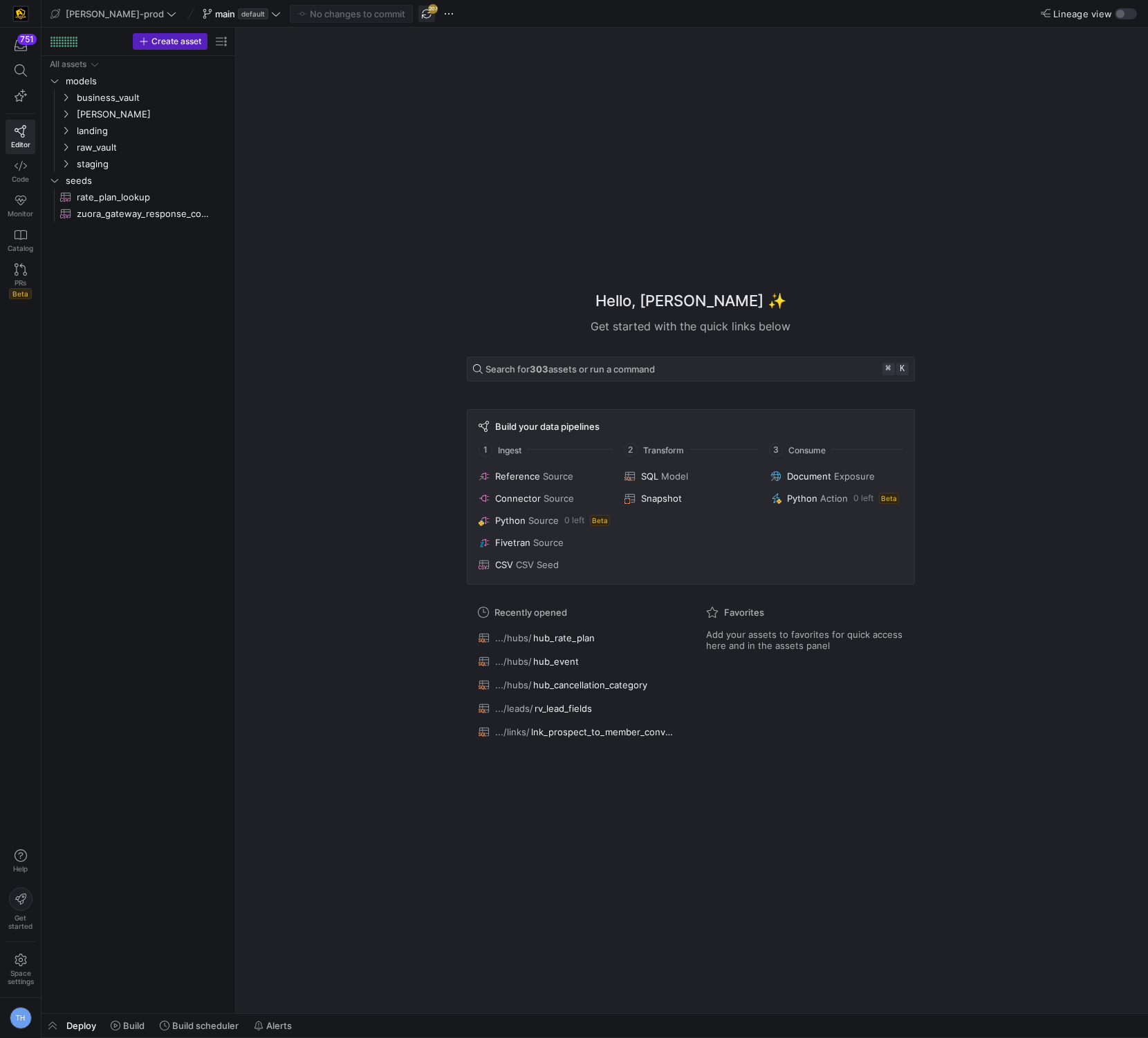
click at [419, 14] on span "button" at bounding box center [426, 14] width 17 height 17
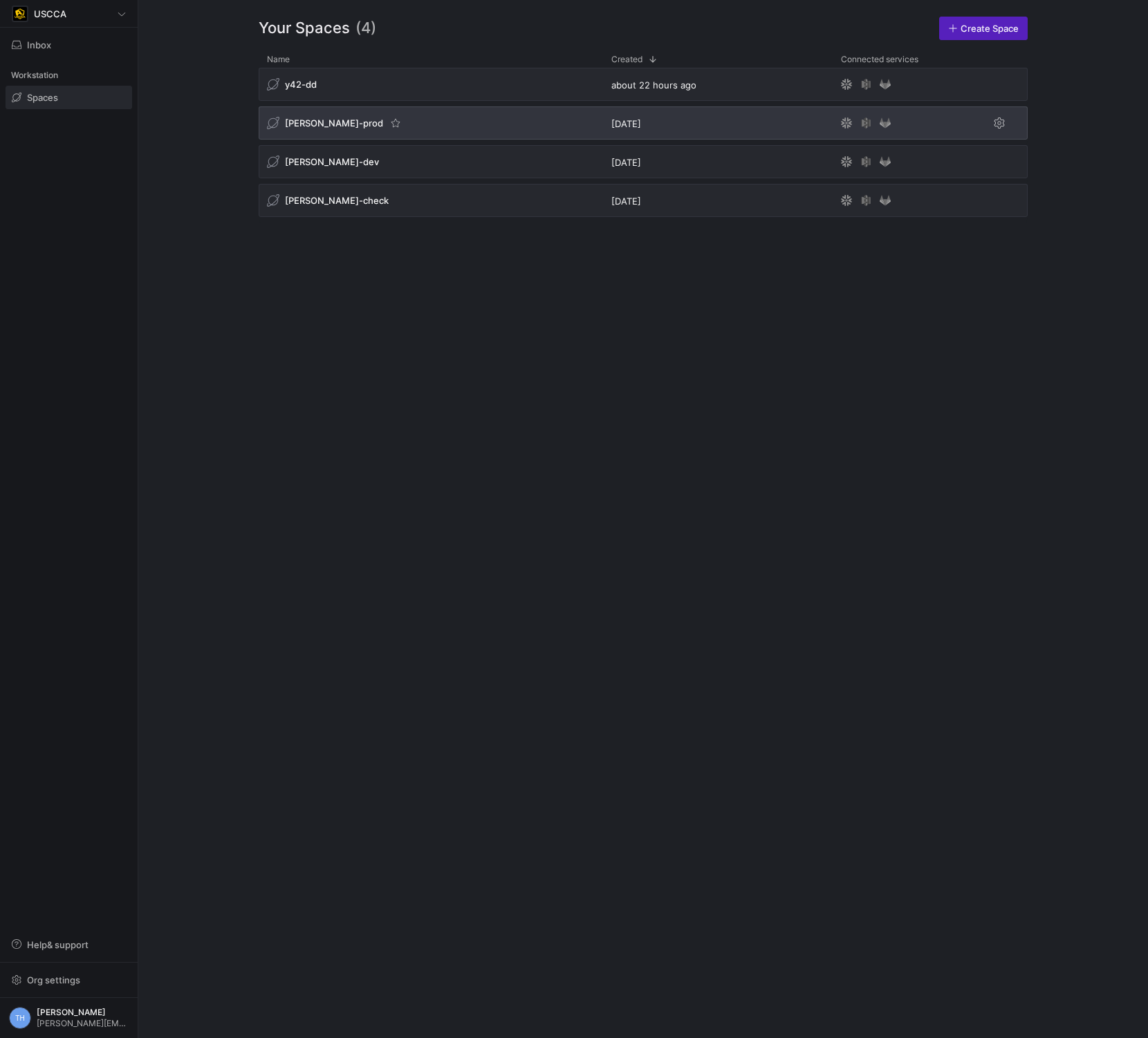
click at [382, 128] on div "[PERSON_NAME]-prod" at bounding box center [431, 123] width 345 height 33
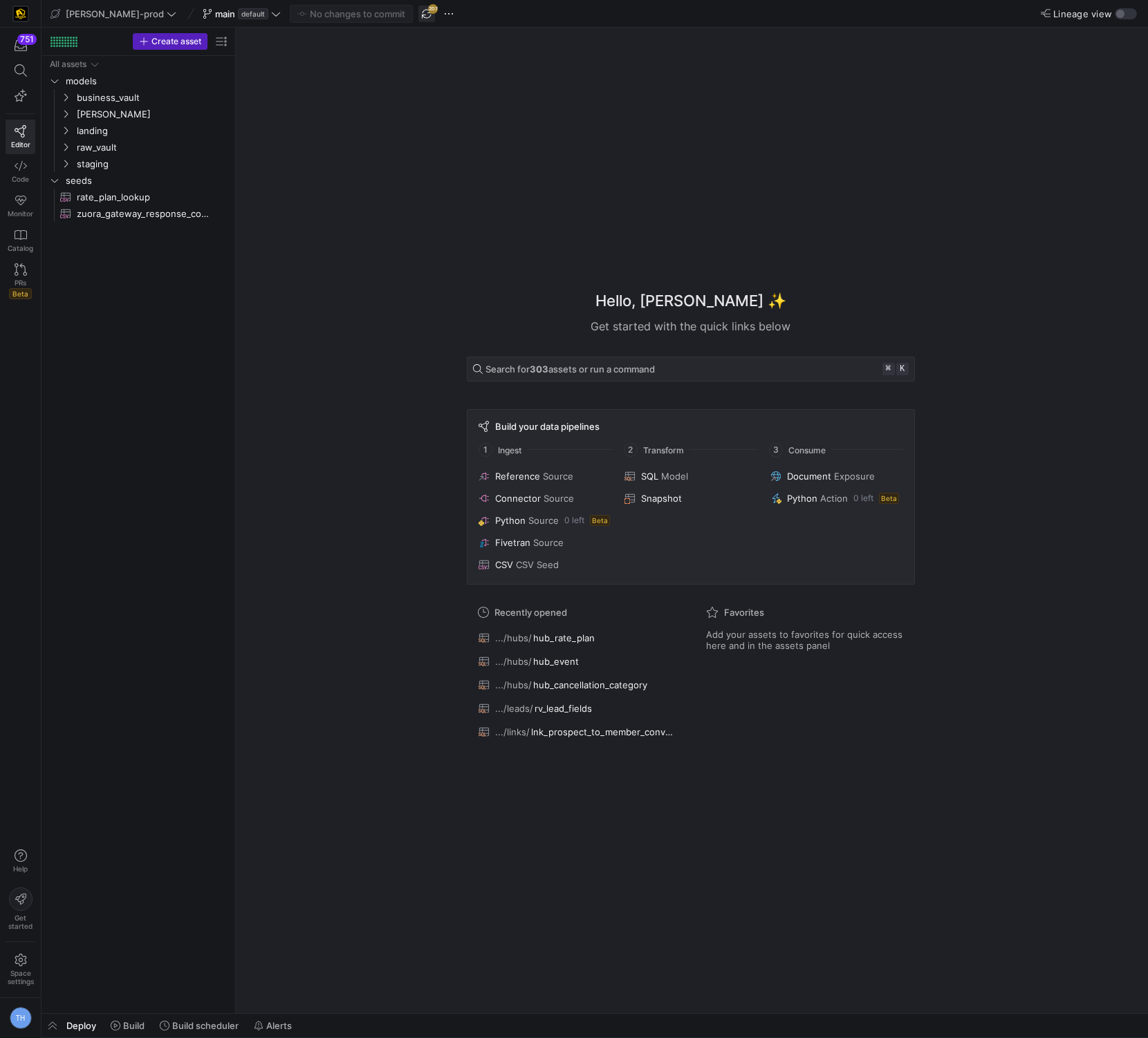
click at [419, 9] on span "button" at bounding box center [426, 14] width 17 height 17
click at [13, 1027] on div "TH" at bounding box center [20, 1018] width 22 height 22
click at [24, 998] on button "Sign out" at bounding box center [62, 992] width 113 height 22
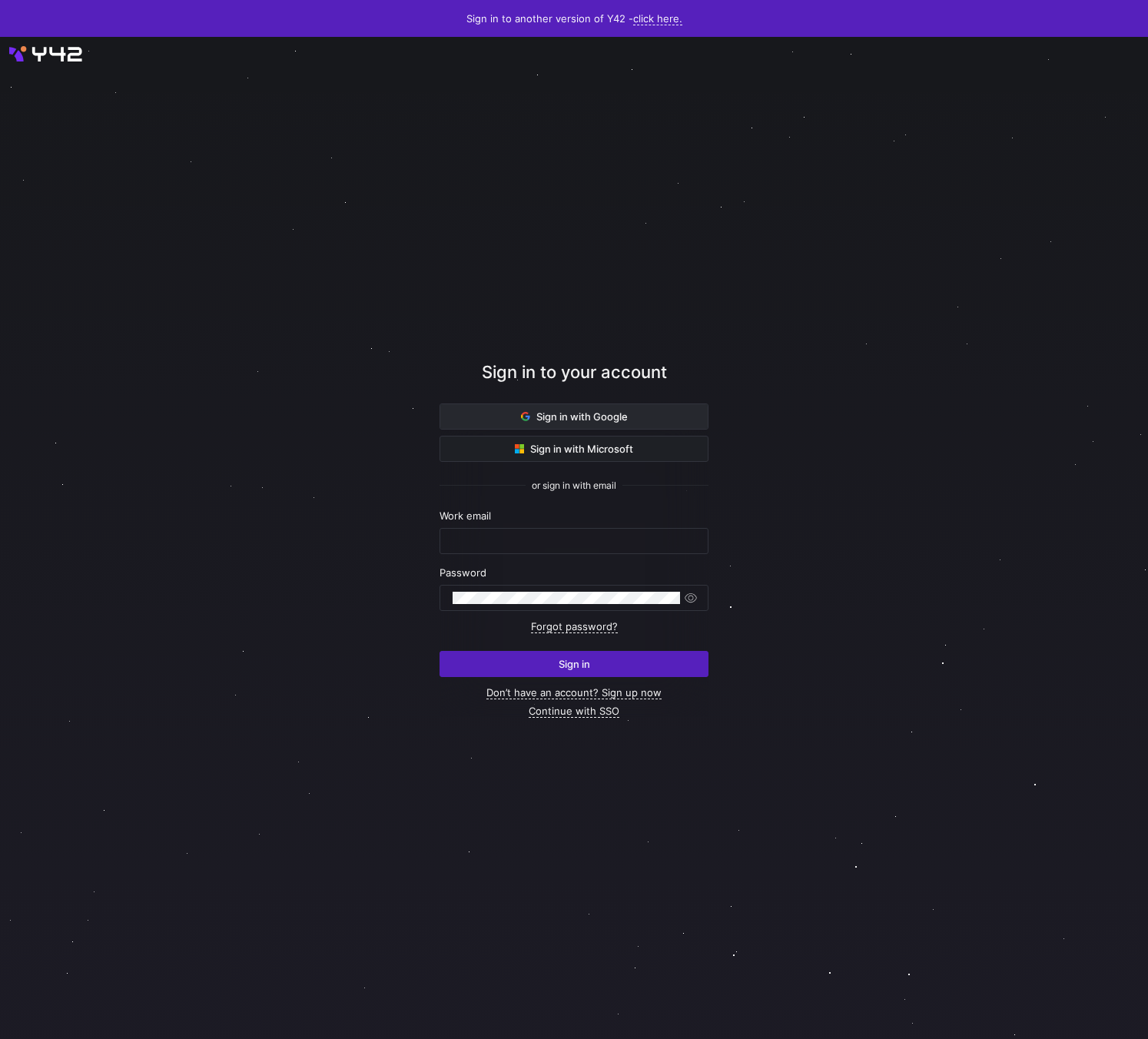
click at [547, 407] on span at bounding box center [574, 417] width 267 height 25
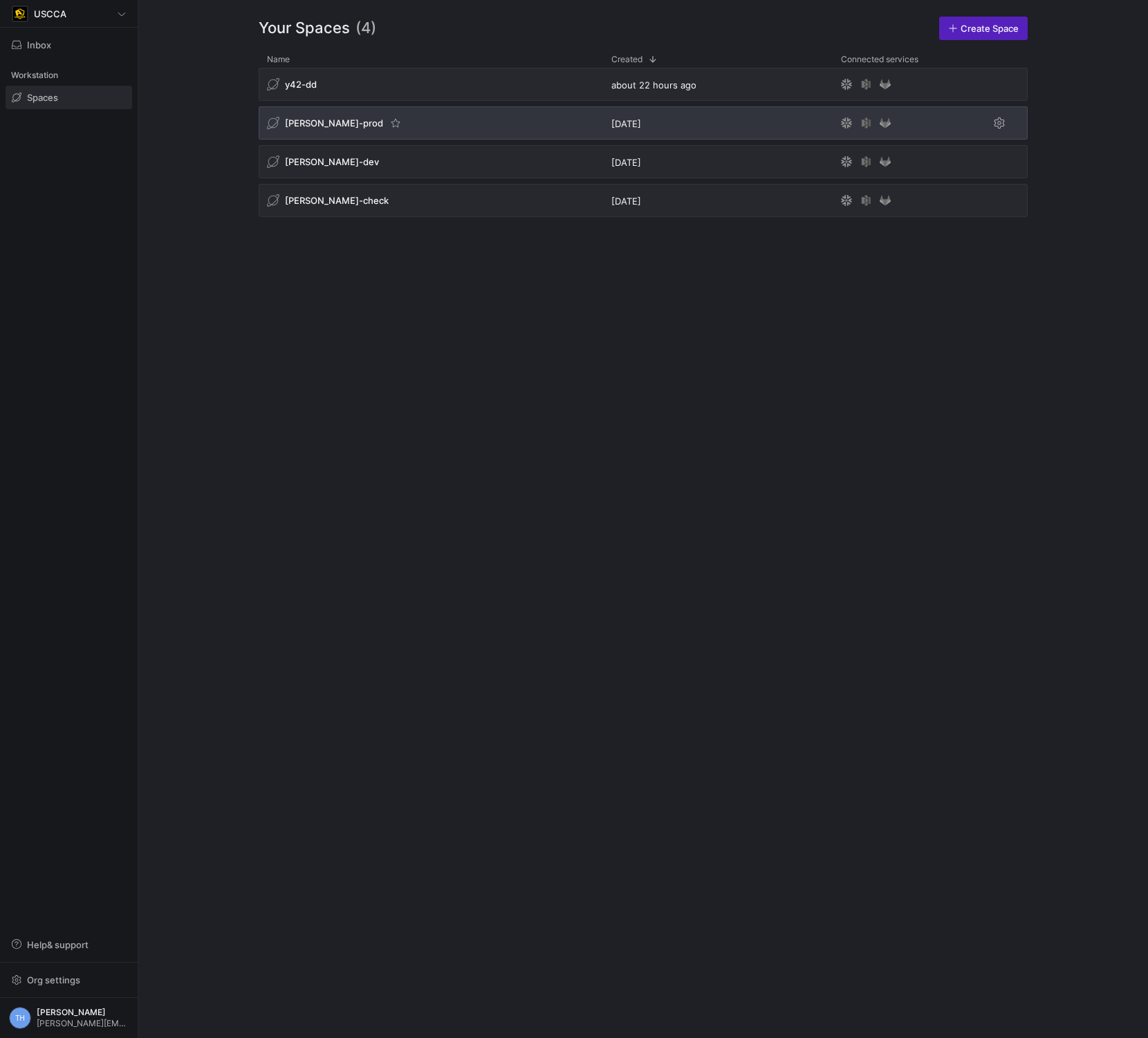
click at [383, 121] on div "[PERSON_NAME]-prod" at bounding box center [431, 123] width 345 height 33
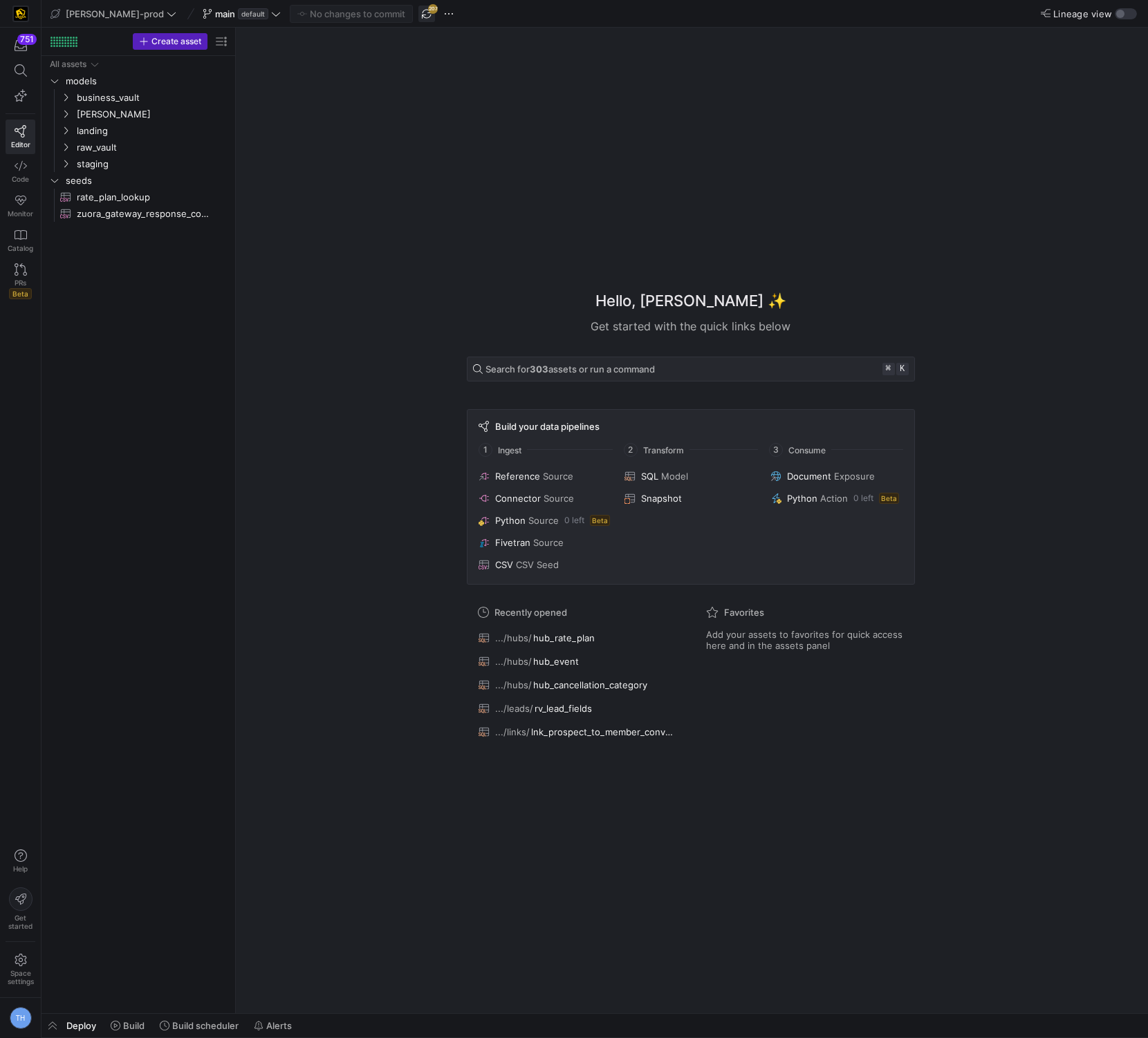
click at [419, 16] on span "button" at bounding box center [426, 14] width 17 height 17
click at [419, 14] on span "button" at bounding box center [426, 14] width 17 height 17
click at [421, 14] on circle at bounding box center [426, 14] width 10 height 10
click at [1120, 48] on span at bounding box center [1119, 50] width 17 height 17
click at [1114, 48] on span at bounding box center [1119, 50] width 17 height 17
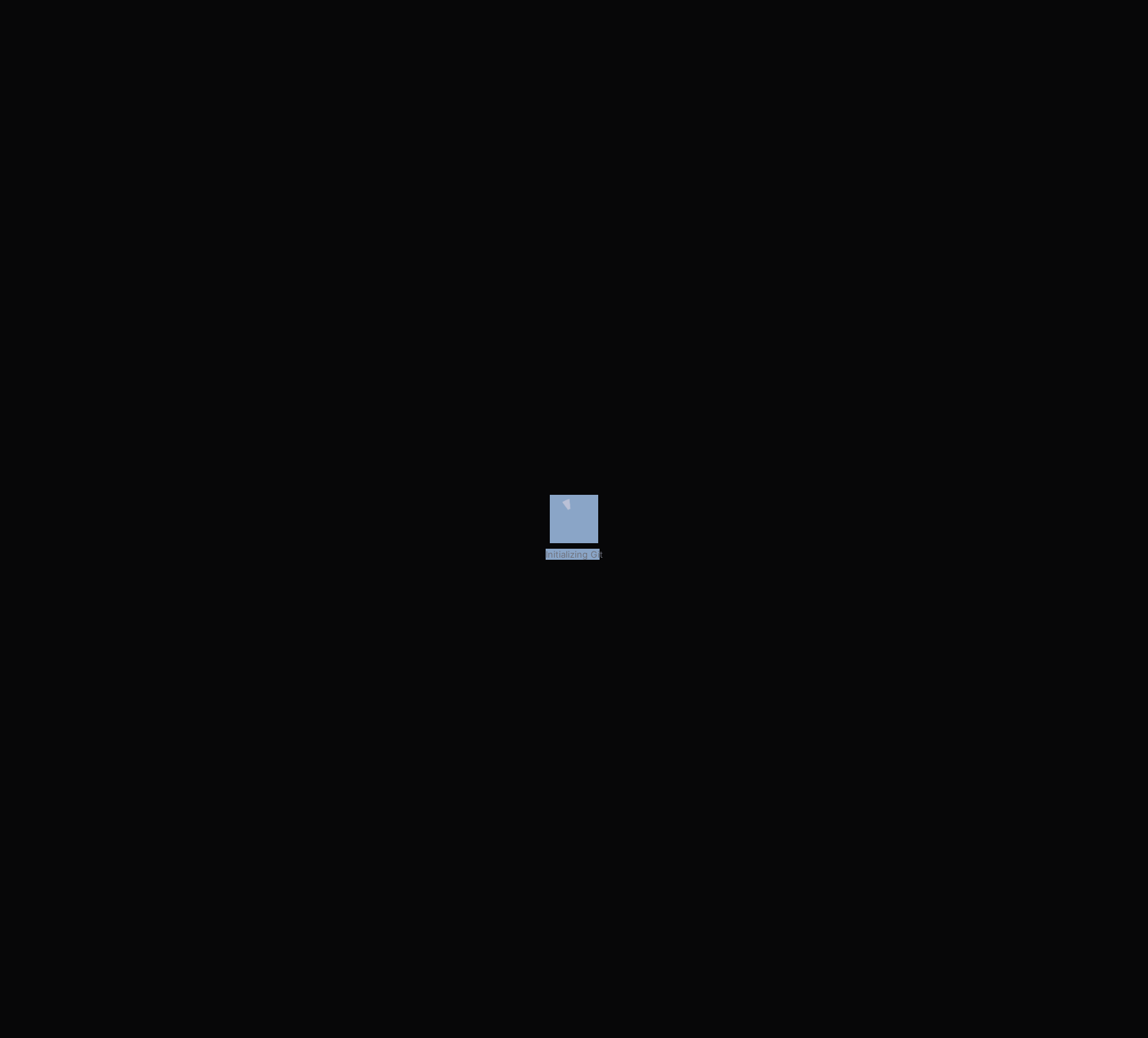
drag, startPoint x: 540, startPoint y: 554, endPoint x: 596, endPoint y: 558, distance: 56.1
click at [596, 558] on div "Initializing Git" at bounding box center [574, 519] width 1148 height 1038
click at [644, 551] on div "Initializing Git" at bounding box center [574, 519] width 1148 height 1038
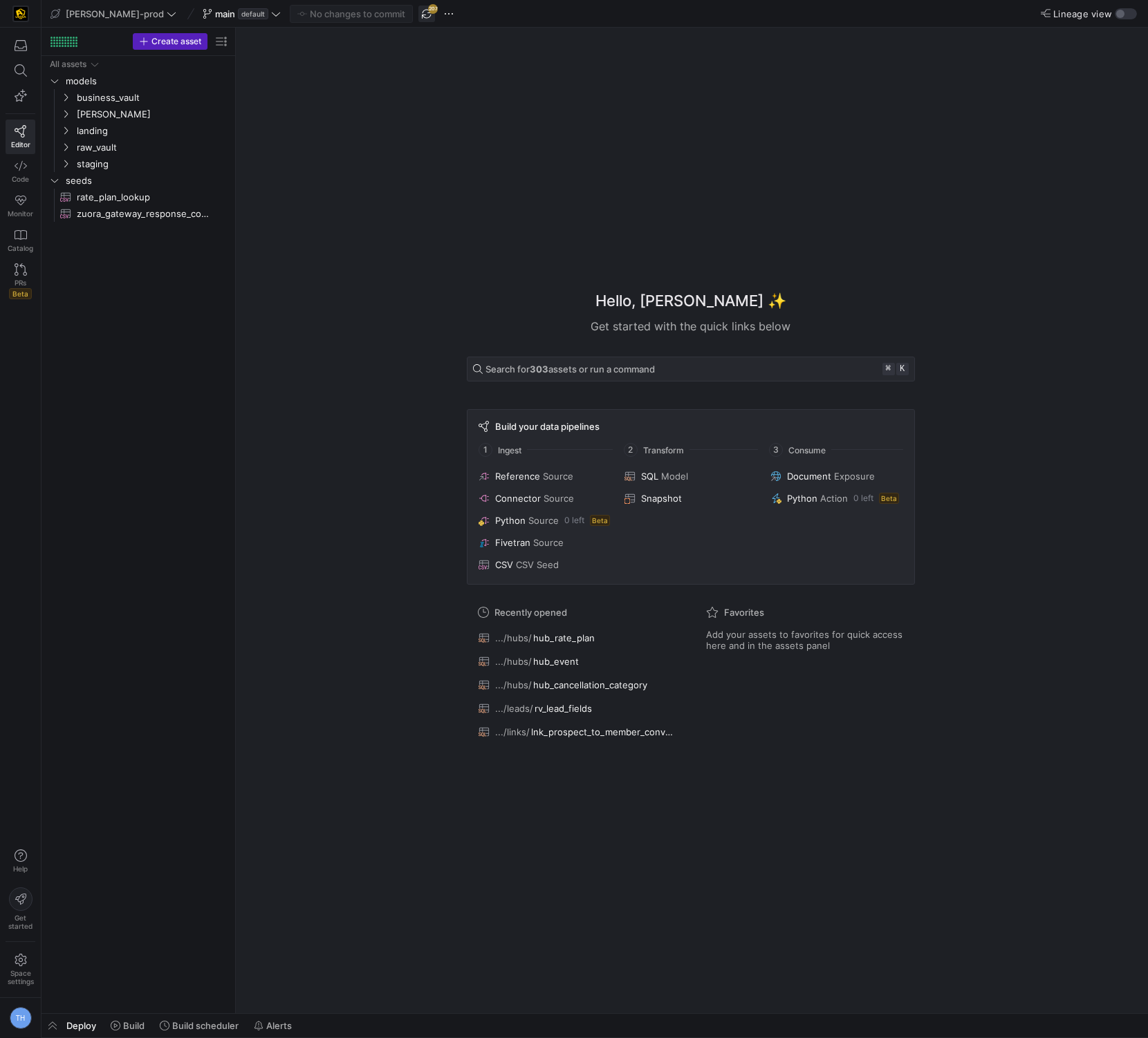
click at [419, 9] on span "button" at bounding box center [426, 14] width 17 height 17
click at [419, 14] on span "button" at bounding box center [426, 14] width 17 height 17
click at [1114, 55] on span at bounding box center [1119, 50] width 17 height 17
click at [419, 9] on span "button" at bounding box center [426, 14] width 17 height 17
click at [1116, 48] on span at bounding box center [1119, 50] width 17 height 17
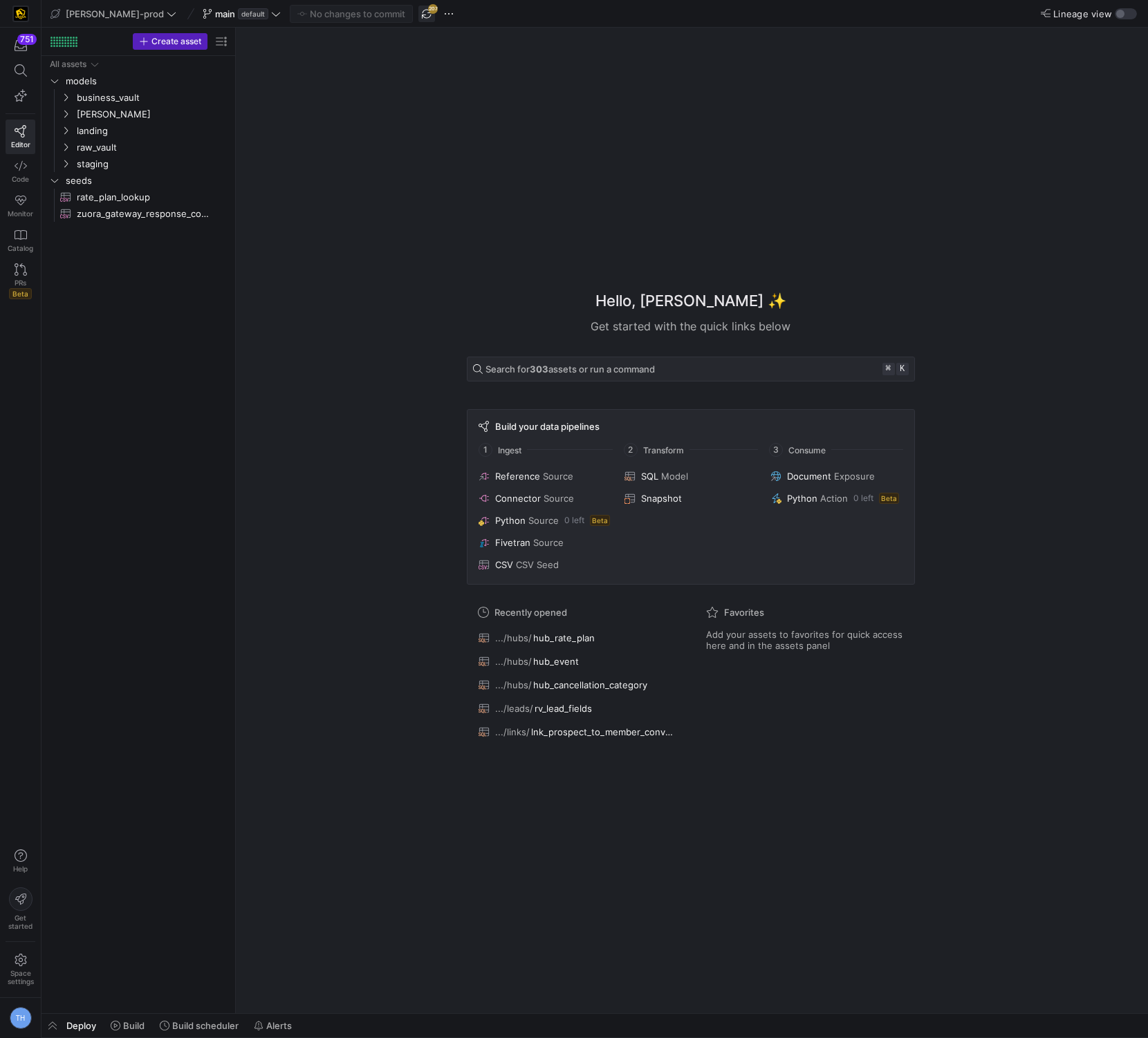
click at [419, 17] on span "button" at bounding box center [426, 14] width 17 height 17
click at [472, 134] on div "Hello, Tommy ✨ Get started with the quick links below Search for 303 assets or …" at bounding box center [690, 520] width 898 height 986
click at [419, 17] on span "button" at bounding box center [426, 14] width 17 height 17
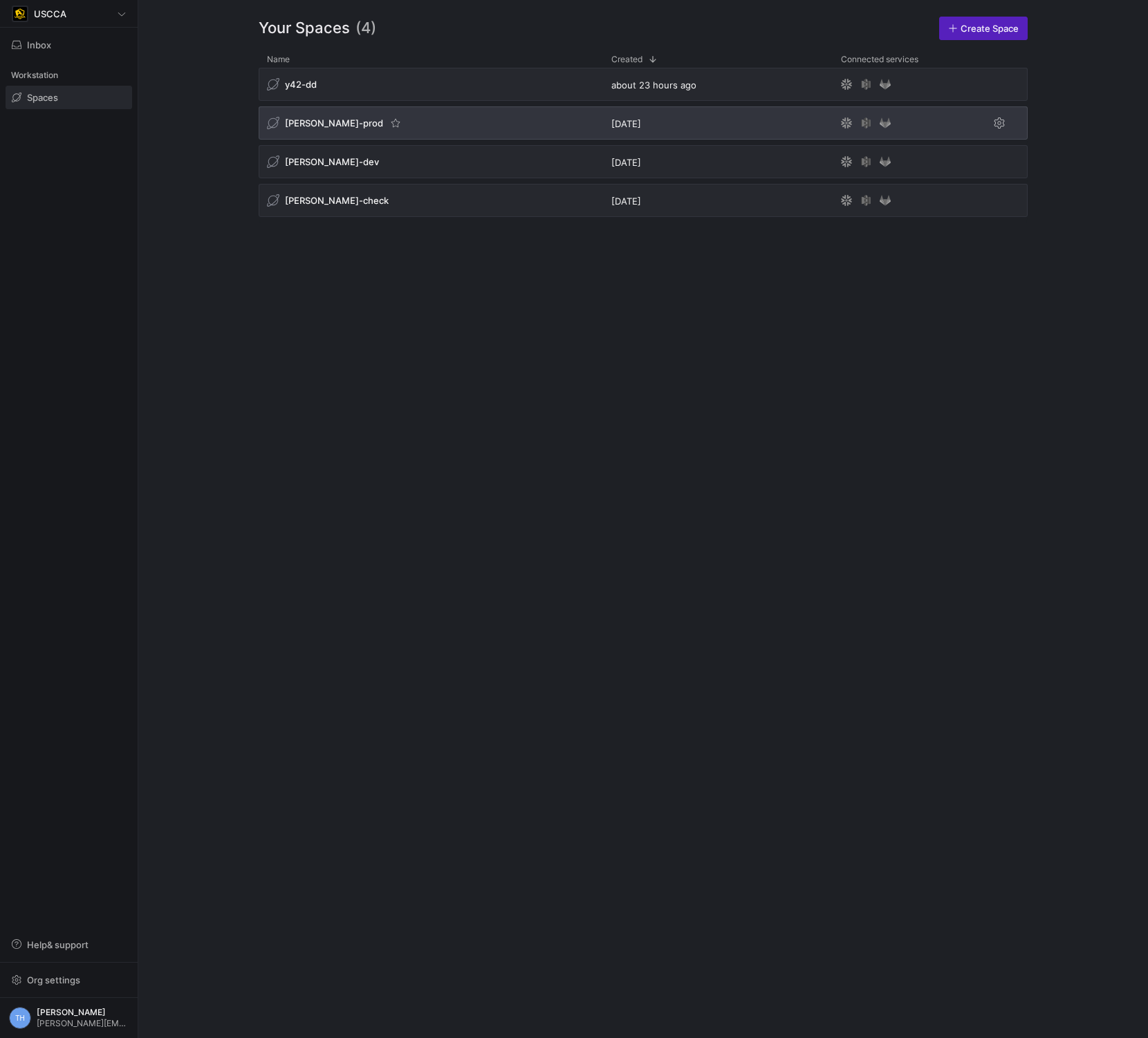
click at [438, 135] on div "[PERSON_NAME]-prod" at bounding box center [431, 123] width 345 height 33
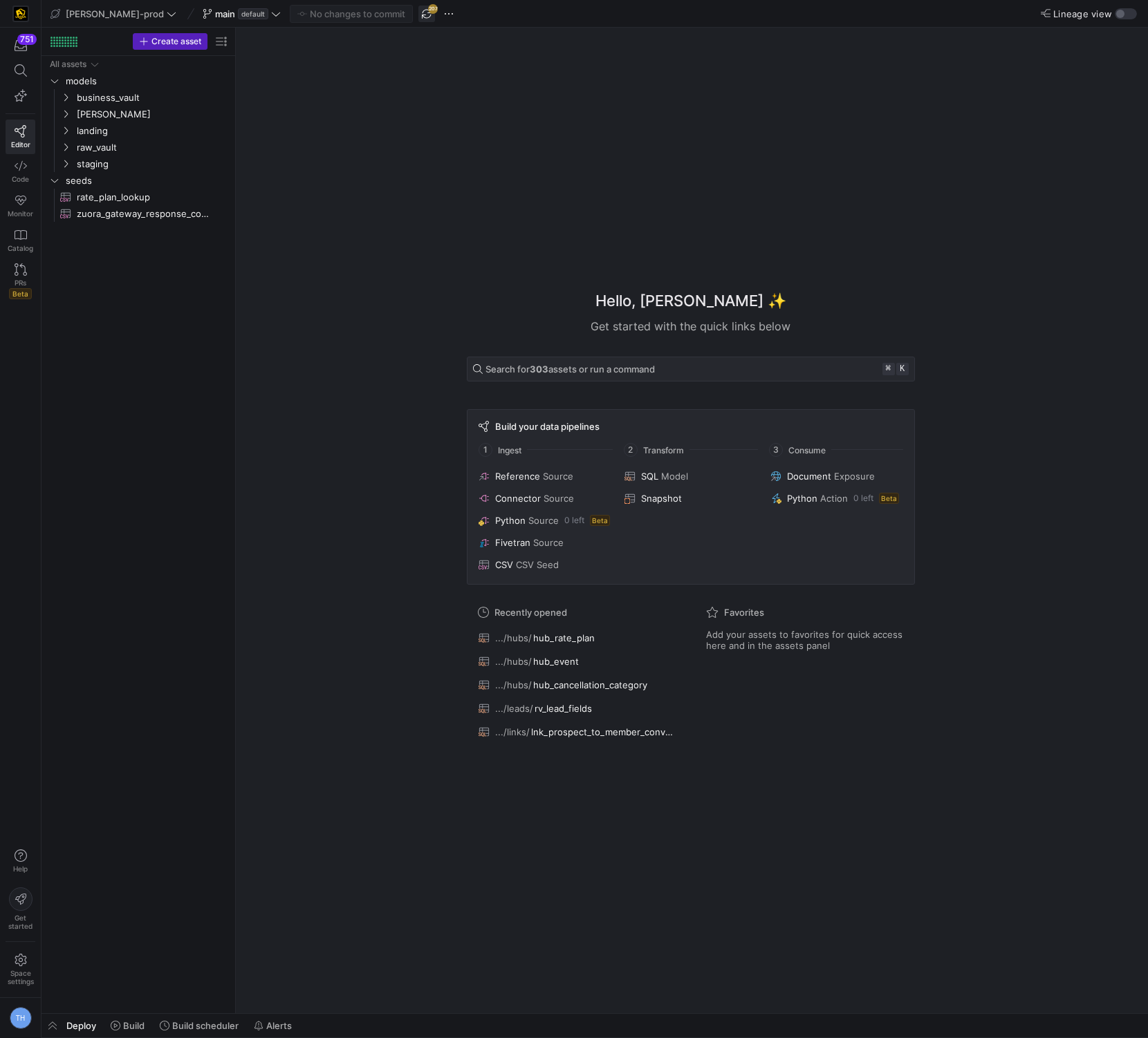
click at [419, 11] on span "button" at bounding box center [426, 14] width 17 height 17
click at [419, 13] on span "button" at bounding box center [426, 14] width 17 height 17
click at [419, 14] on span "button" at bounding box center [426, 14] width 17 height 17
click at [419, 15] on span "button" at bounding box center [426, 14] width 17 height 17
click at [1121, 52] on span at bounding box center [1119, 50] width 17 height 17
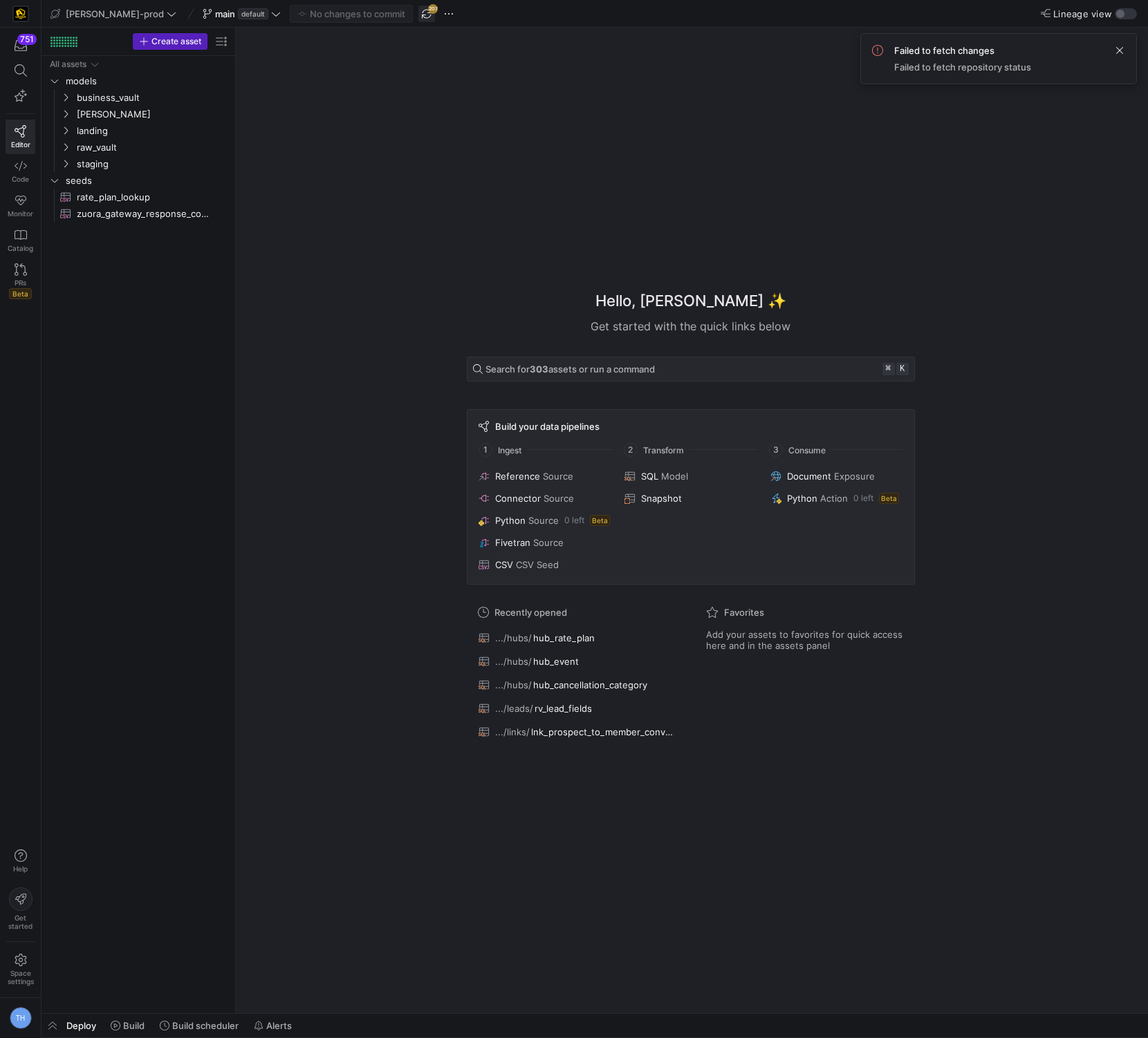
click at [419, 14] on span "button" at bounding box center [426, 14] width 17 height 17
click at [1118, 50] on span at bounding box center [1119, 50] width 17 height 17
click at [419, 13] on span "button" at bounding box center [426, 14] width 17 height 17
click at [1120, 53] on span at bounding box center [1119, 50] width 17 height 17
click at [271, 9] on icon at bounding box center [276, 14] width 9 height 9
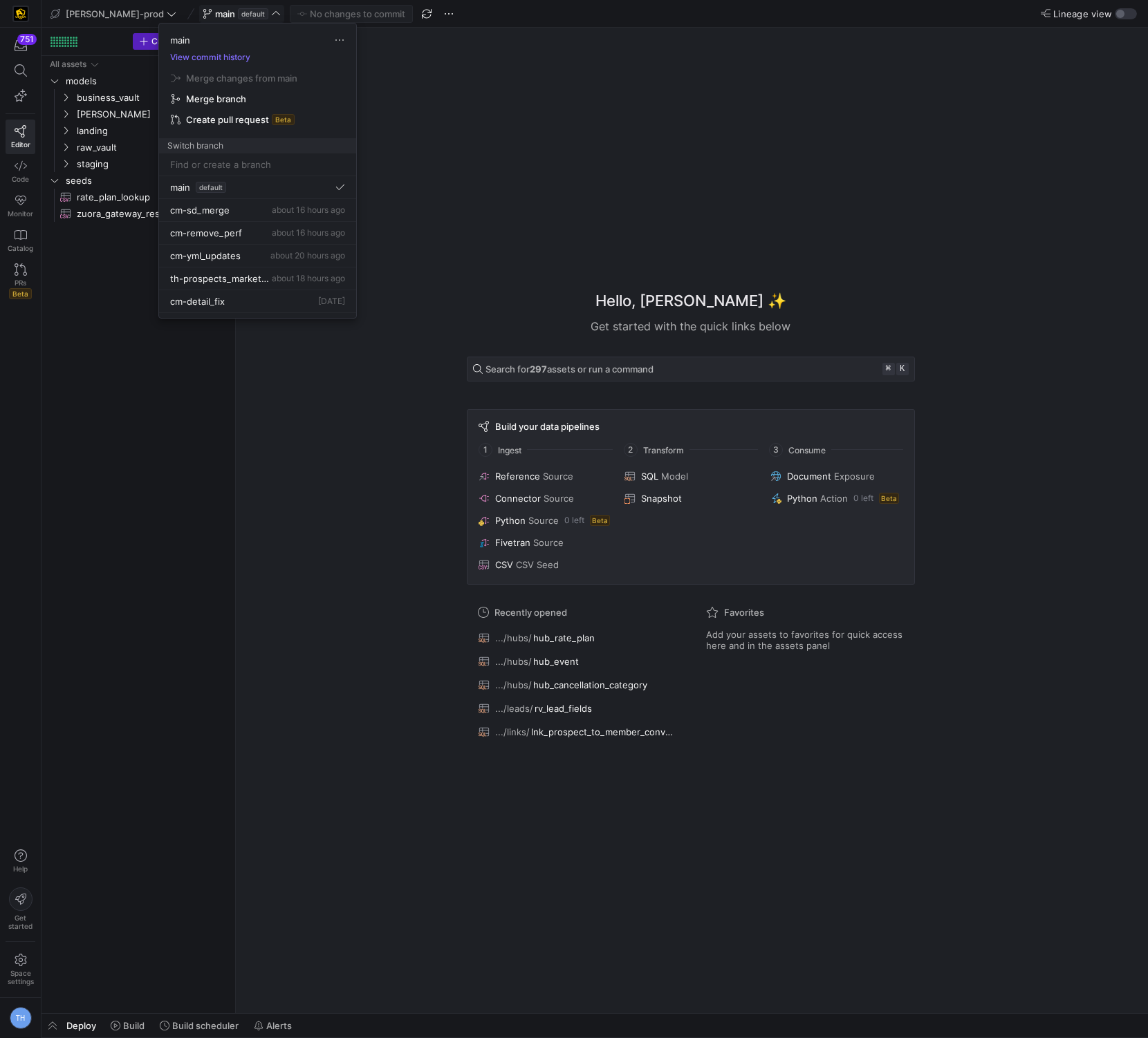
click at [235, 9] on div at bounding box center [574, 519] width 1148 height 1038
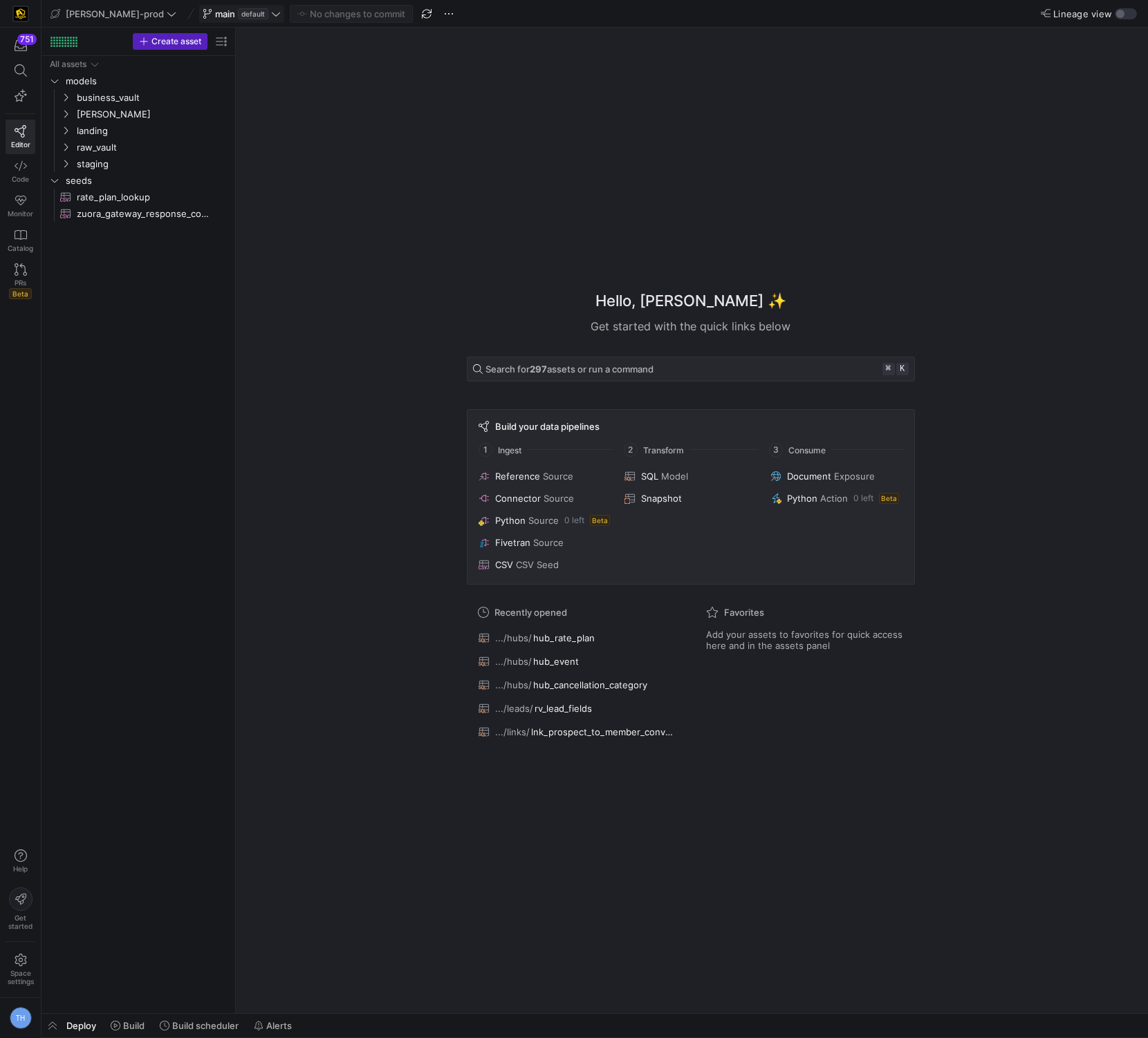
click at [271, 14] on icon at bounding box center [276, 14] width 9 height 9
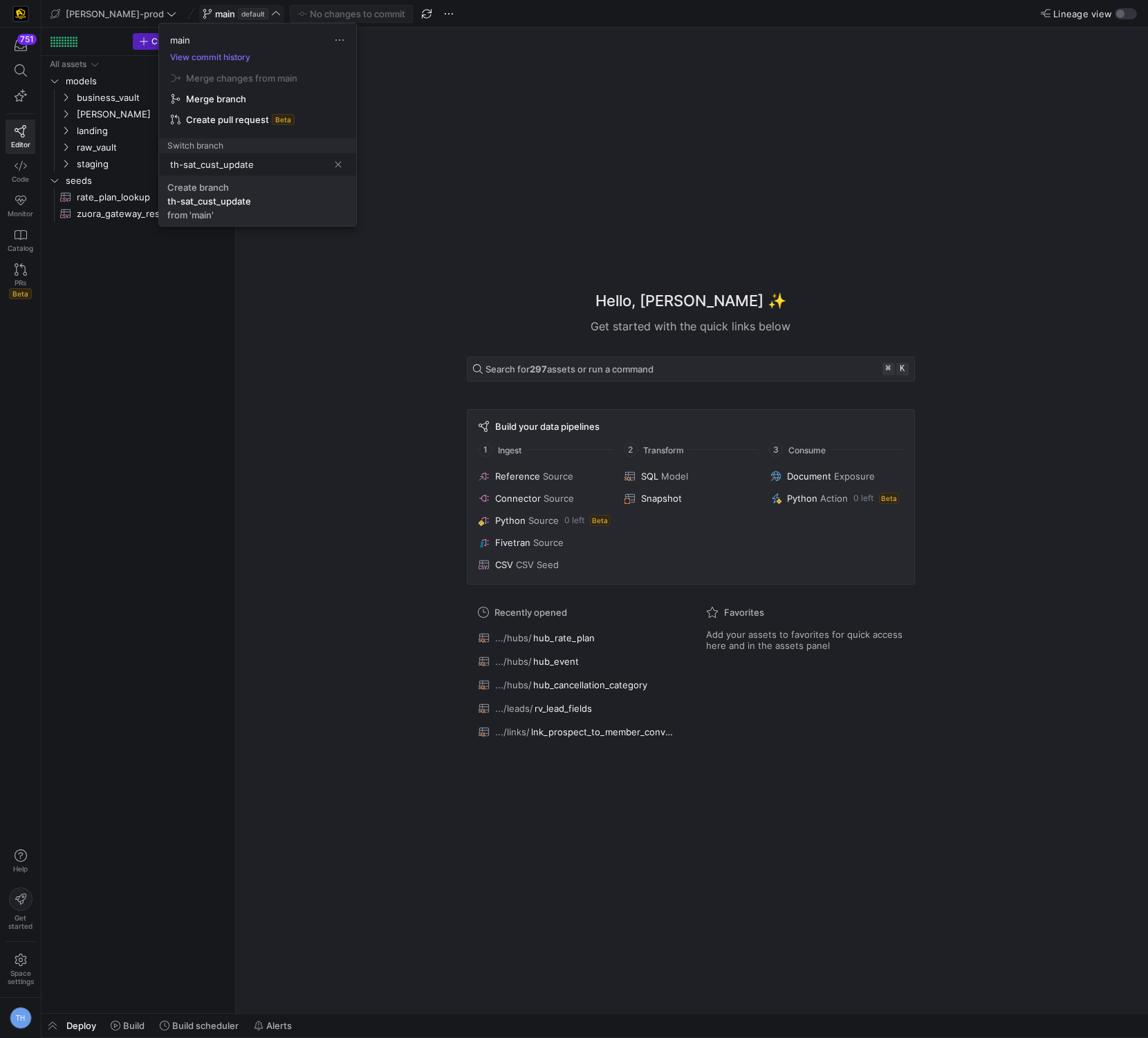
type input "th-sat_cust_update"
click at [276, 209] on span "Create branch th-sat_cust_update from 'main'" at bounding box center [257, 201] width 180 height 39
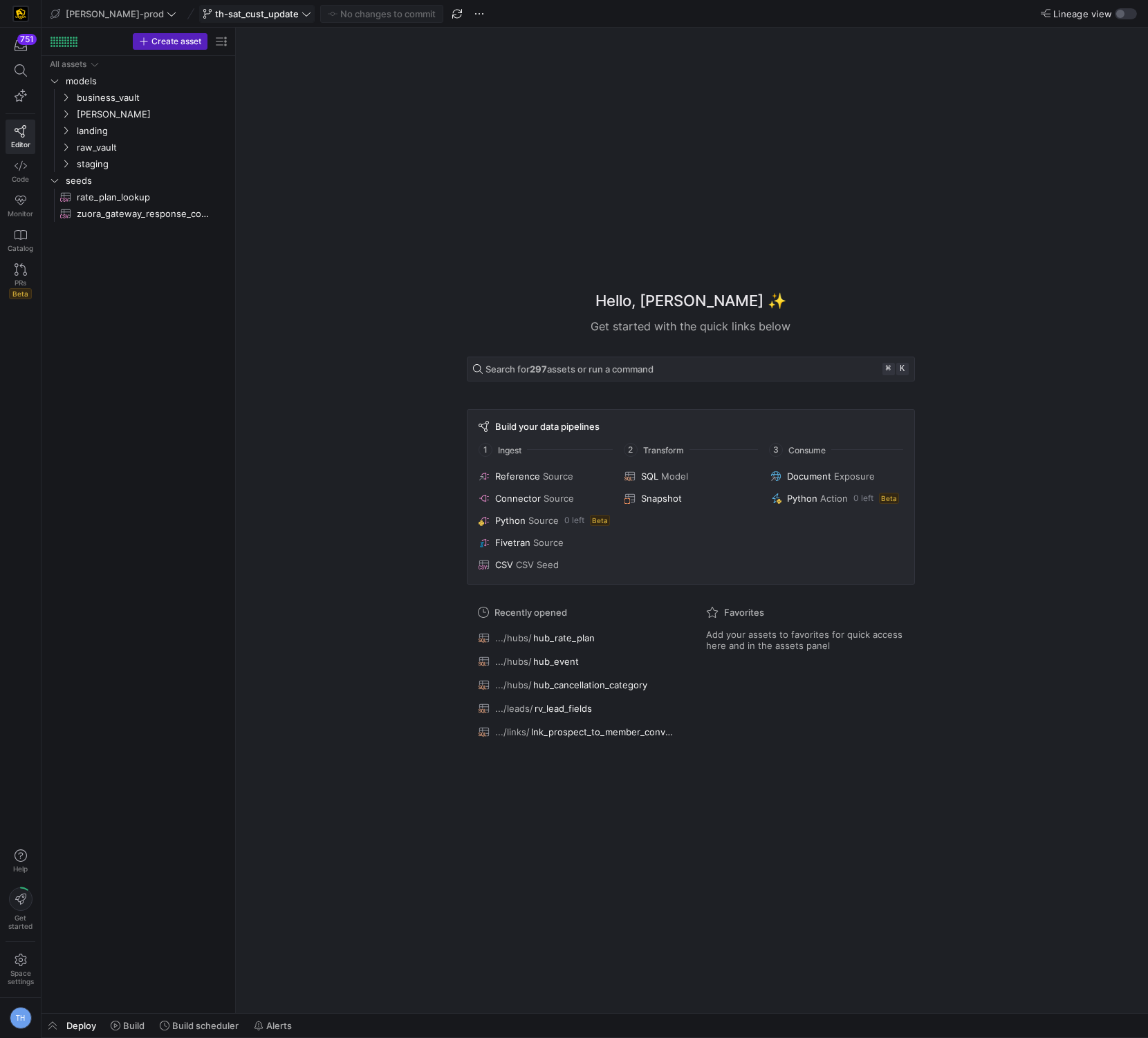
click at [221, 18] on span "th-sat_cust_update" at bounding box center [256, 14] width 84 height 11
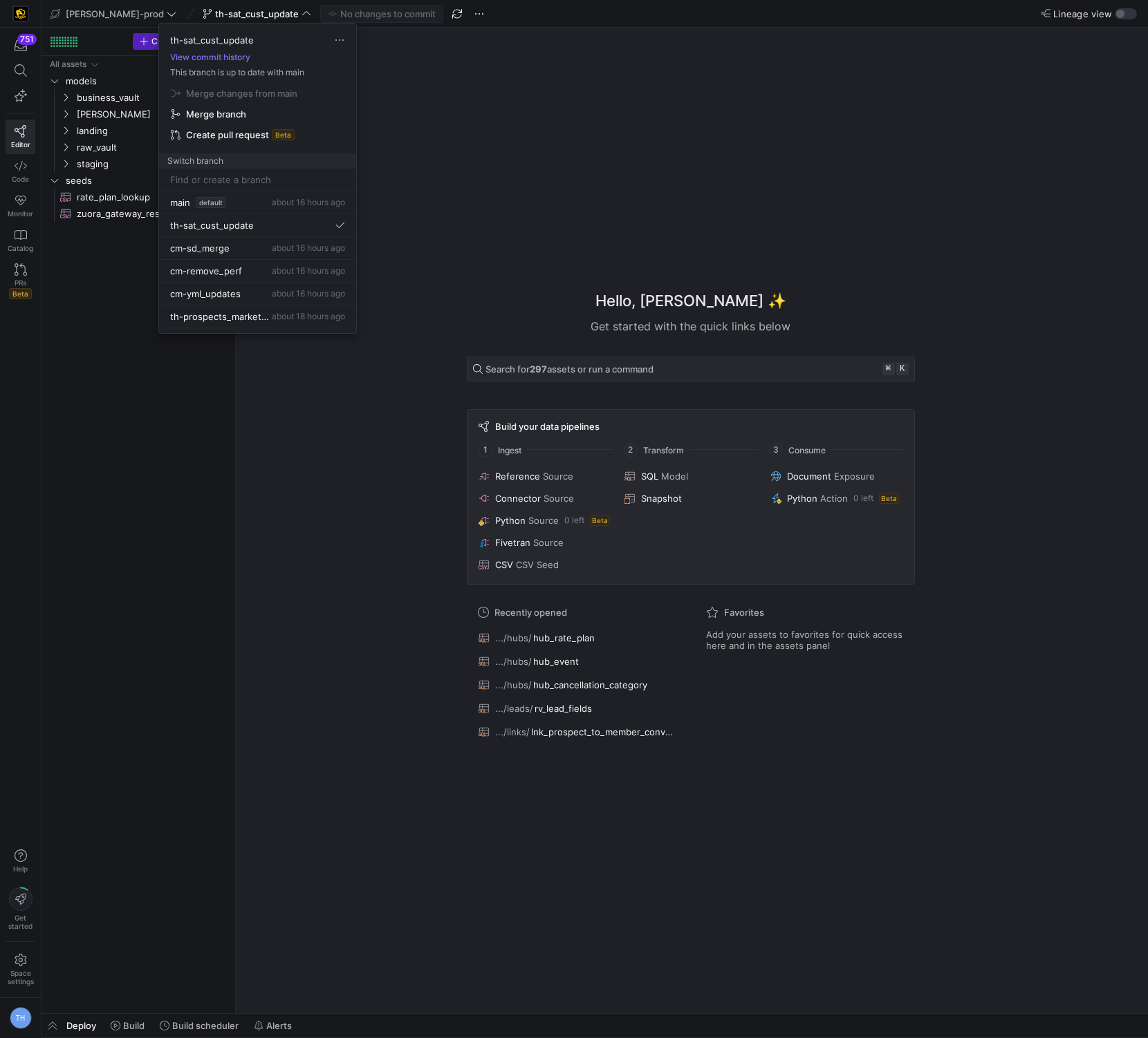
click at [228, 14] on div at bounding box center [574, 519] width 1148 height 1038
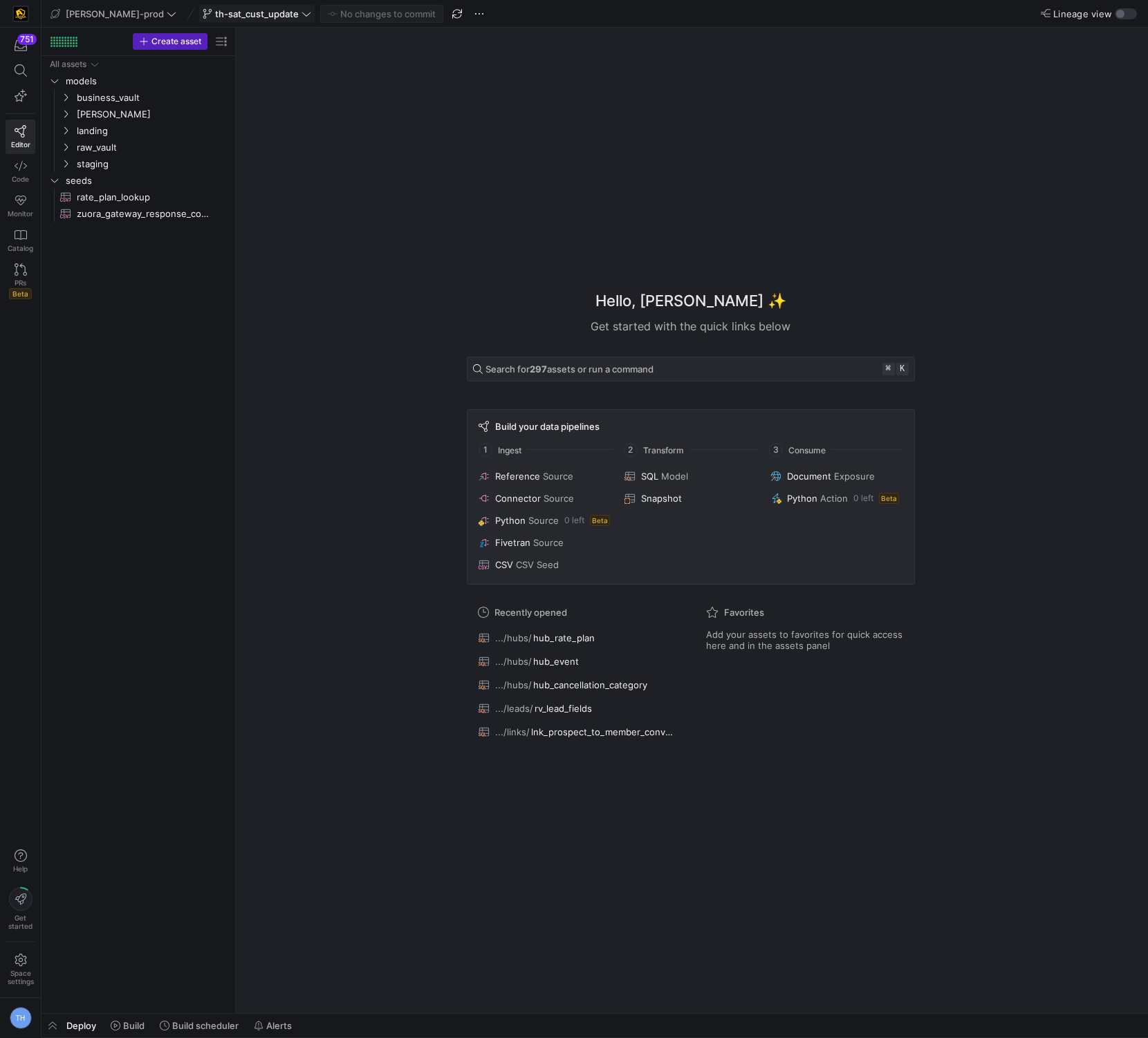
click at [247, 14] on span "th-sat_cust_update" at bounding box center [256, 14] width 84 height 11
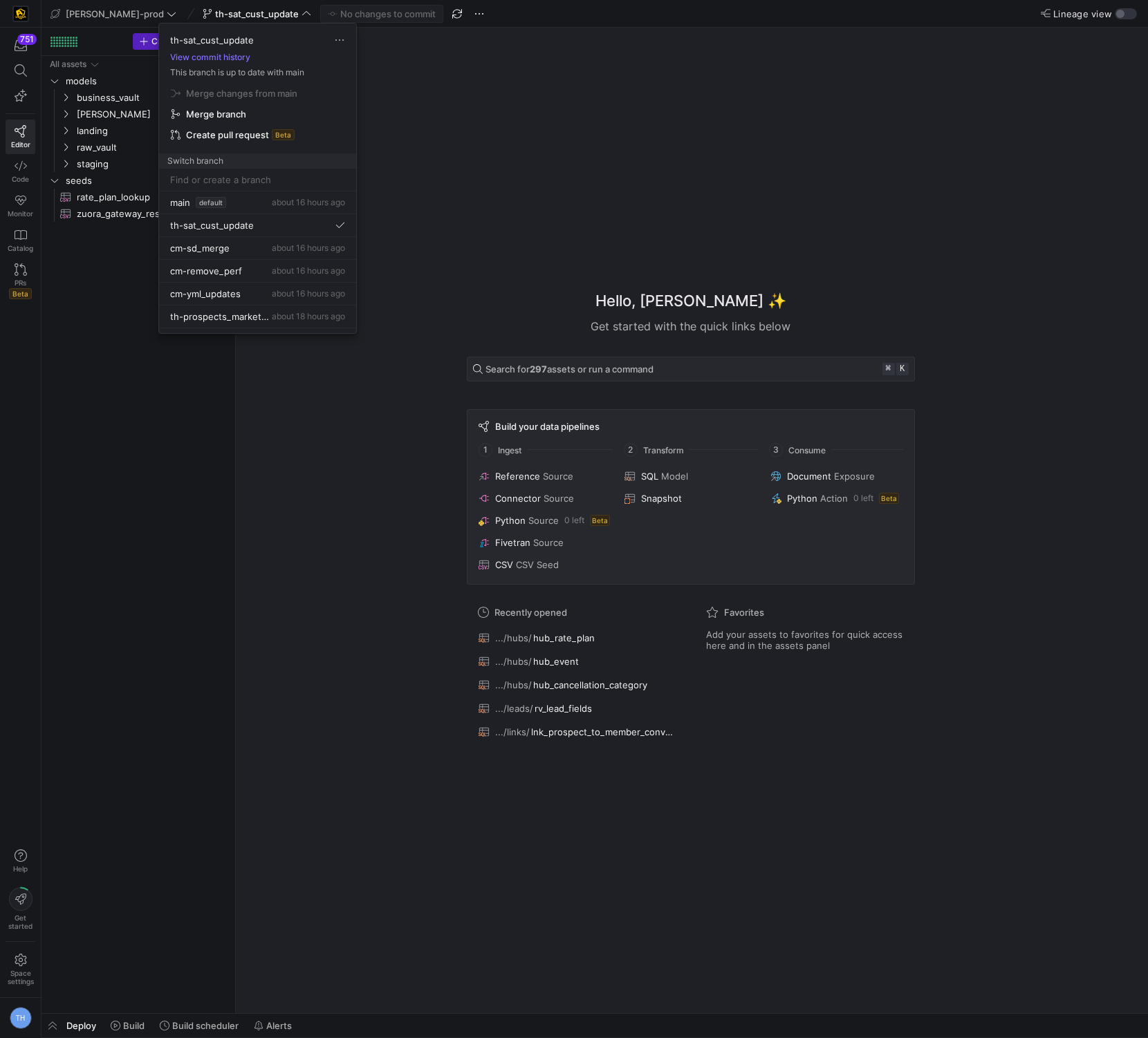
click at [247, 14] on div at bounding box center [574, 519] width 1148 height 1038
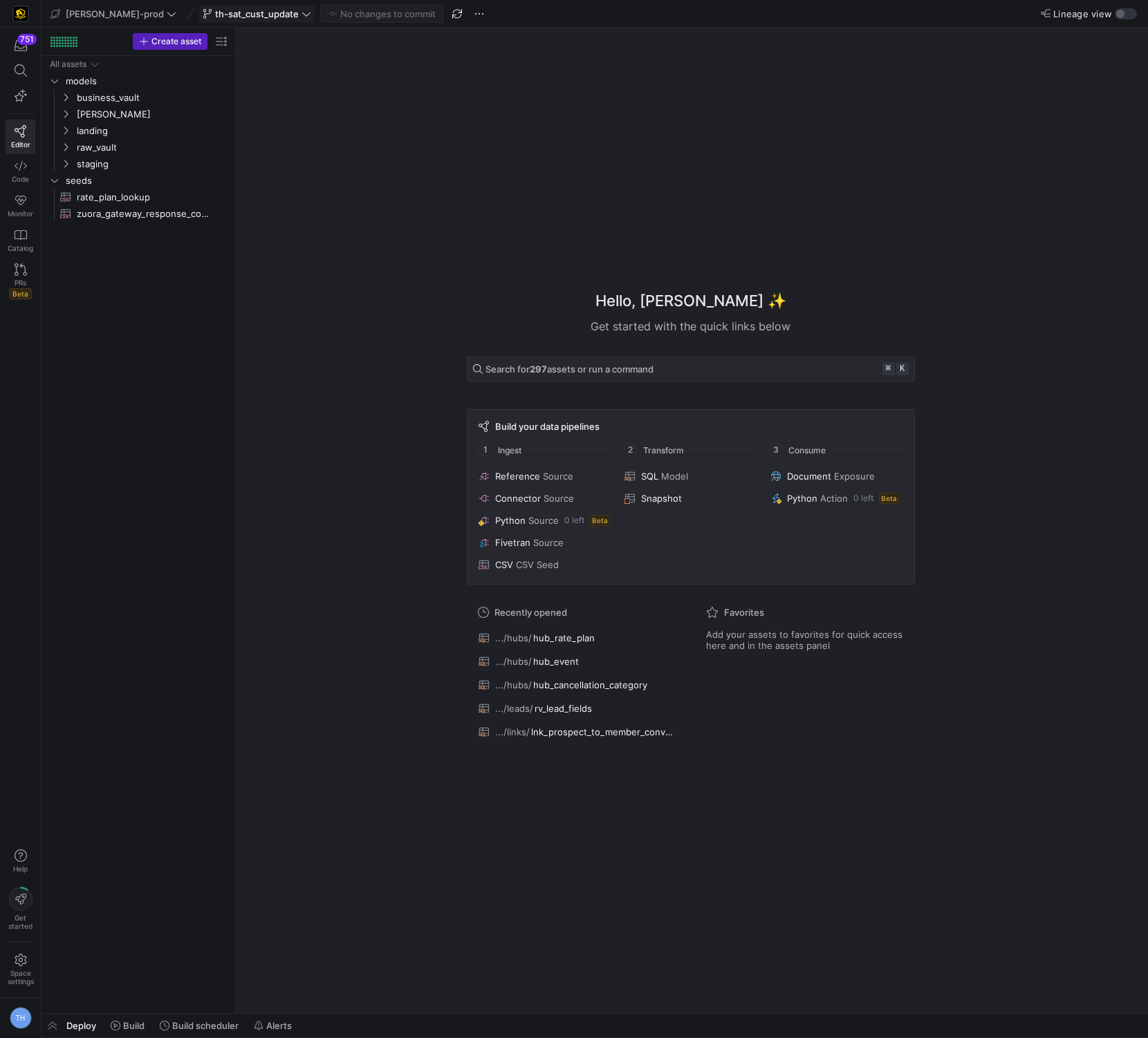
click at [247, 14] on span "th-sat_cust_update" at bounding box center [256, 14] width 84 height 11
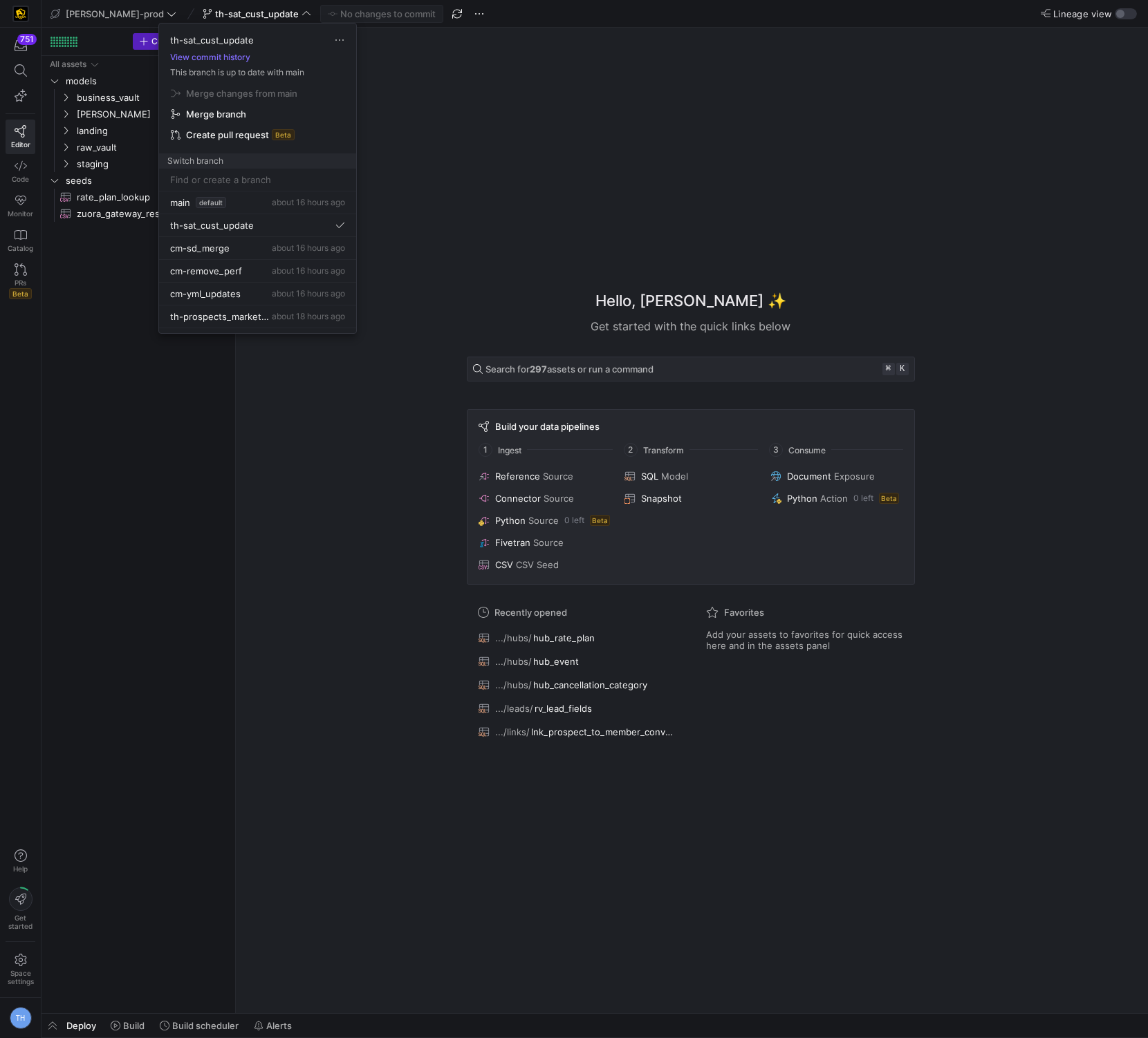
click at [248, 14] on div at bounding box center [574, 519] width 1148 height 1038
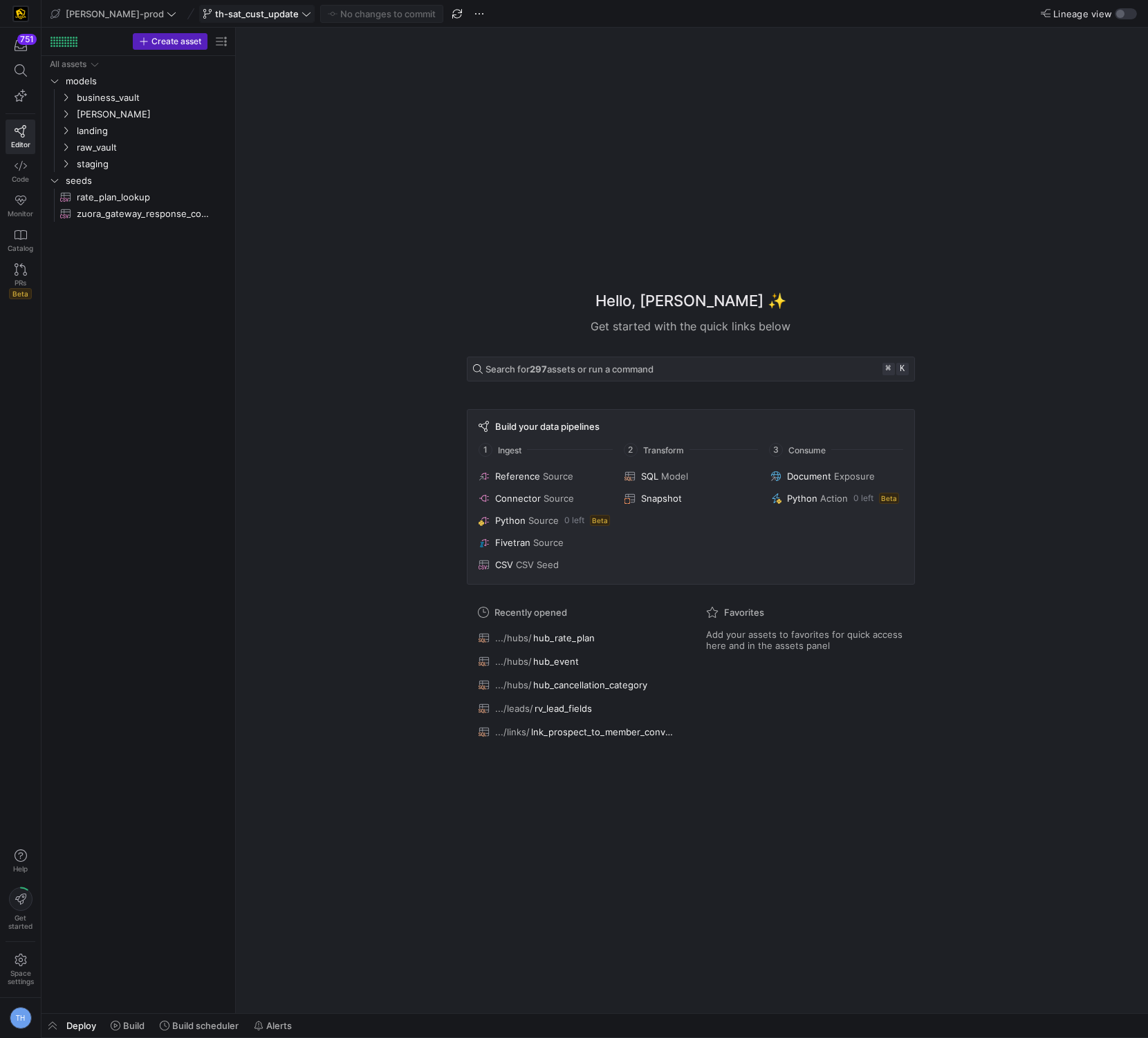
click at [223, 14] on span "th-sat_cust_update" at bounding box center [256, 14] width 84 height 11
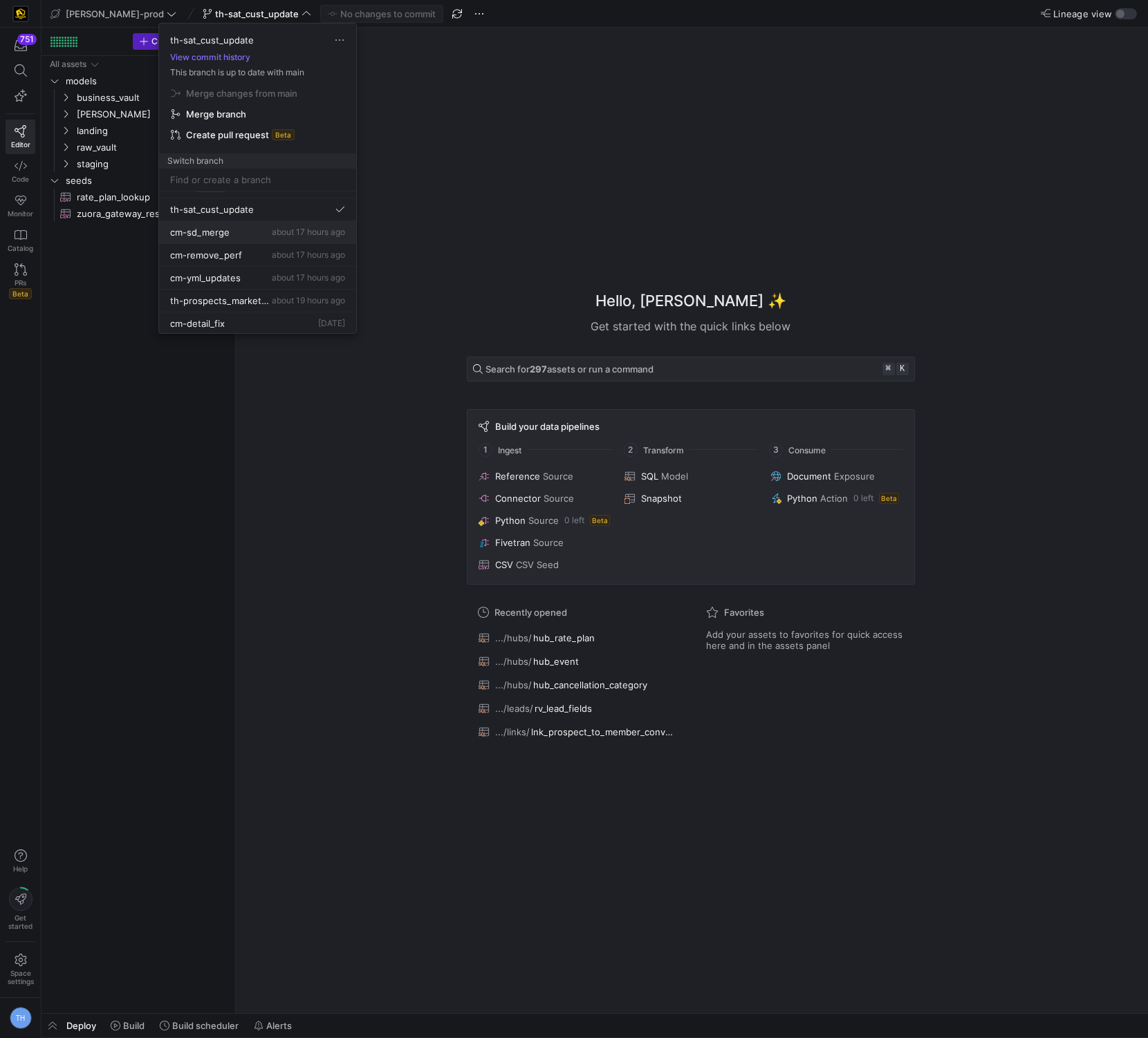
scroll to position [35, 0]
click at [262, 279] on div "th-prospects_marketing about 19 hours ago" at bounding box center [258, 281] width 175 height 11
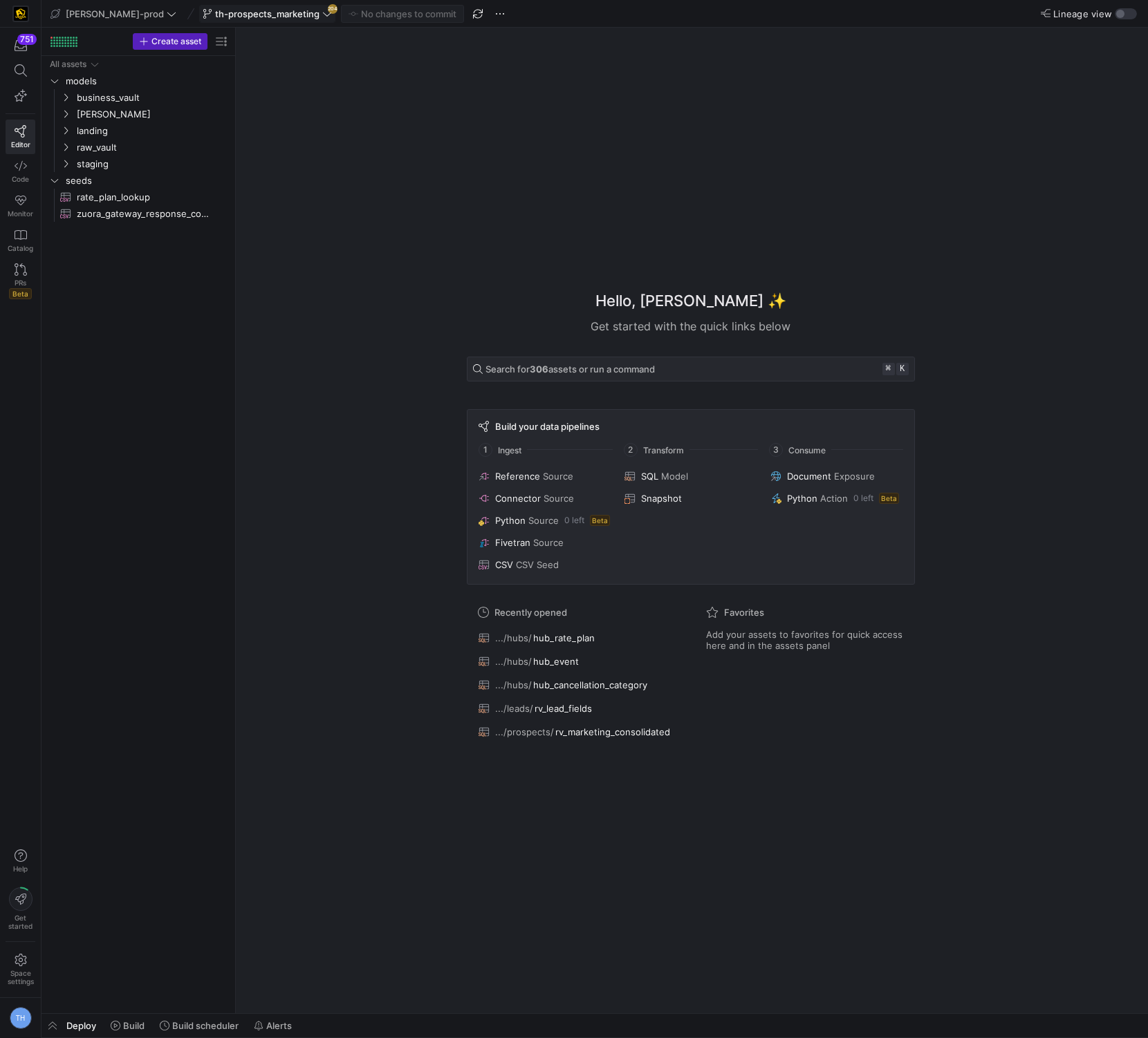
click at [263, 13] on span "th-prospects_marketing" at bounding box center [266, 14] width 104 height 11
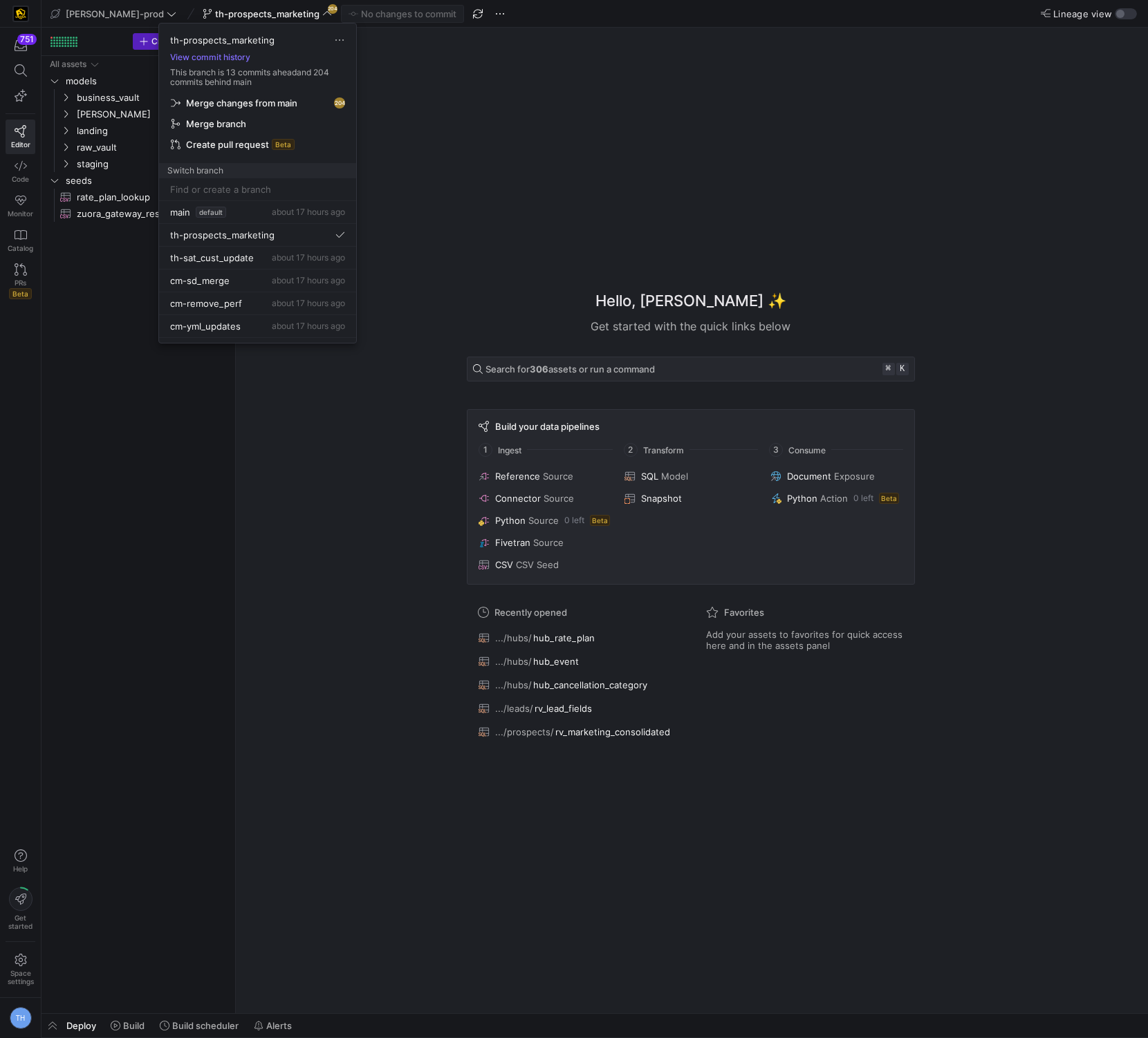
click at [316, 108] on span "button" at bounding box center [257, 103] width 185 height 19
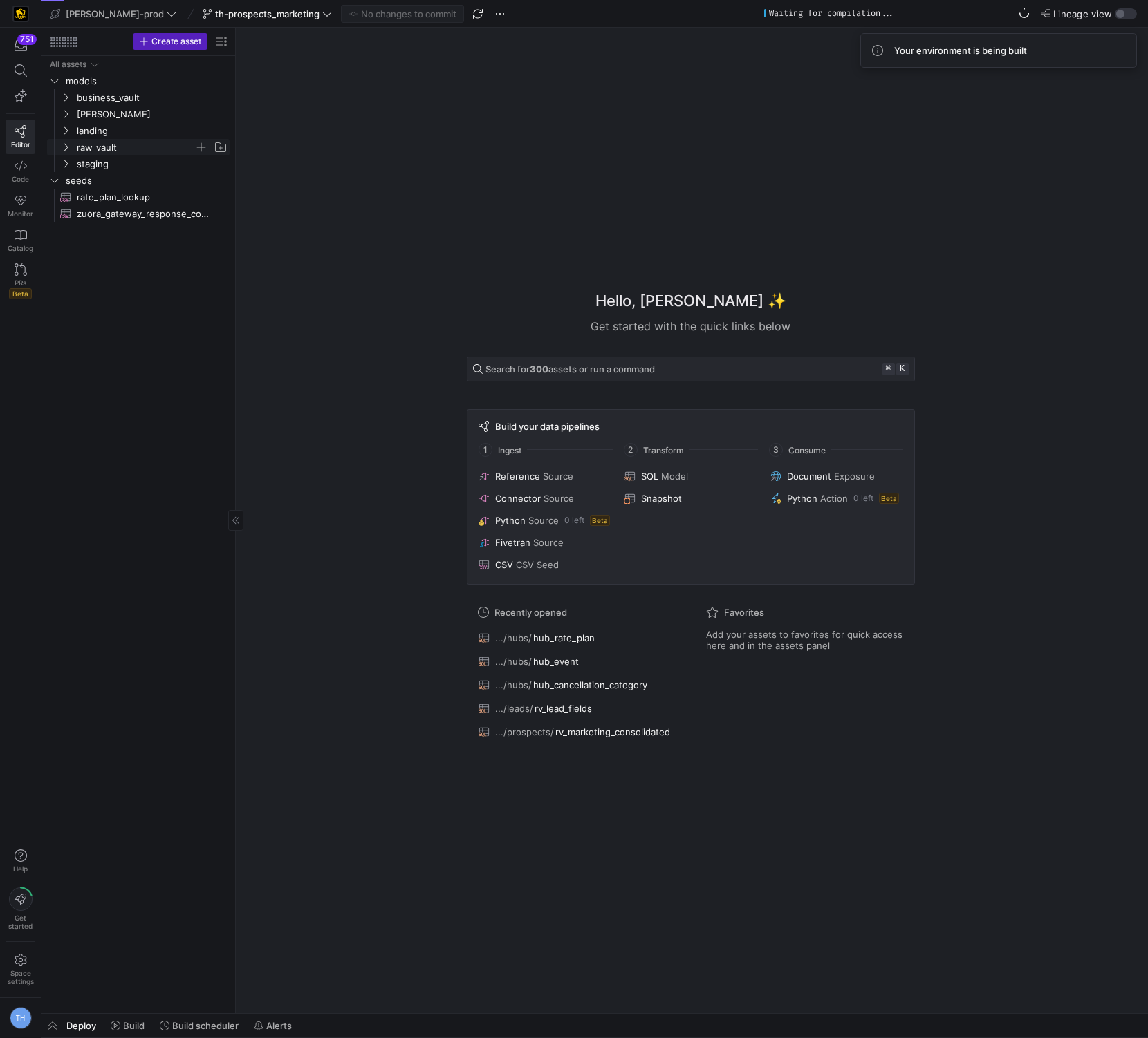
click at [124, 146] on span "raw_vault" at bounding box center [136, 148] width 118 height 16
click at [154, 259] on span "prospects" at bounding box center [141, 263] width 106 height 16
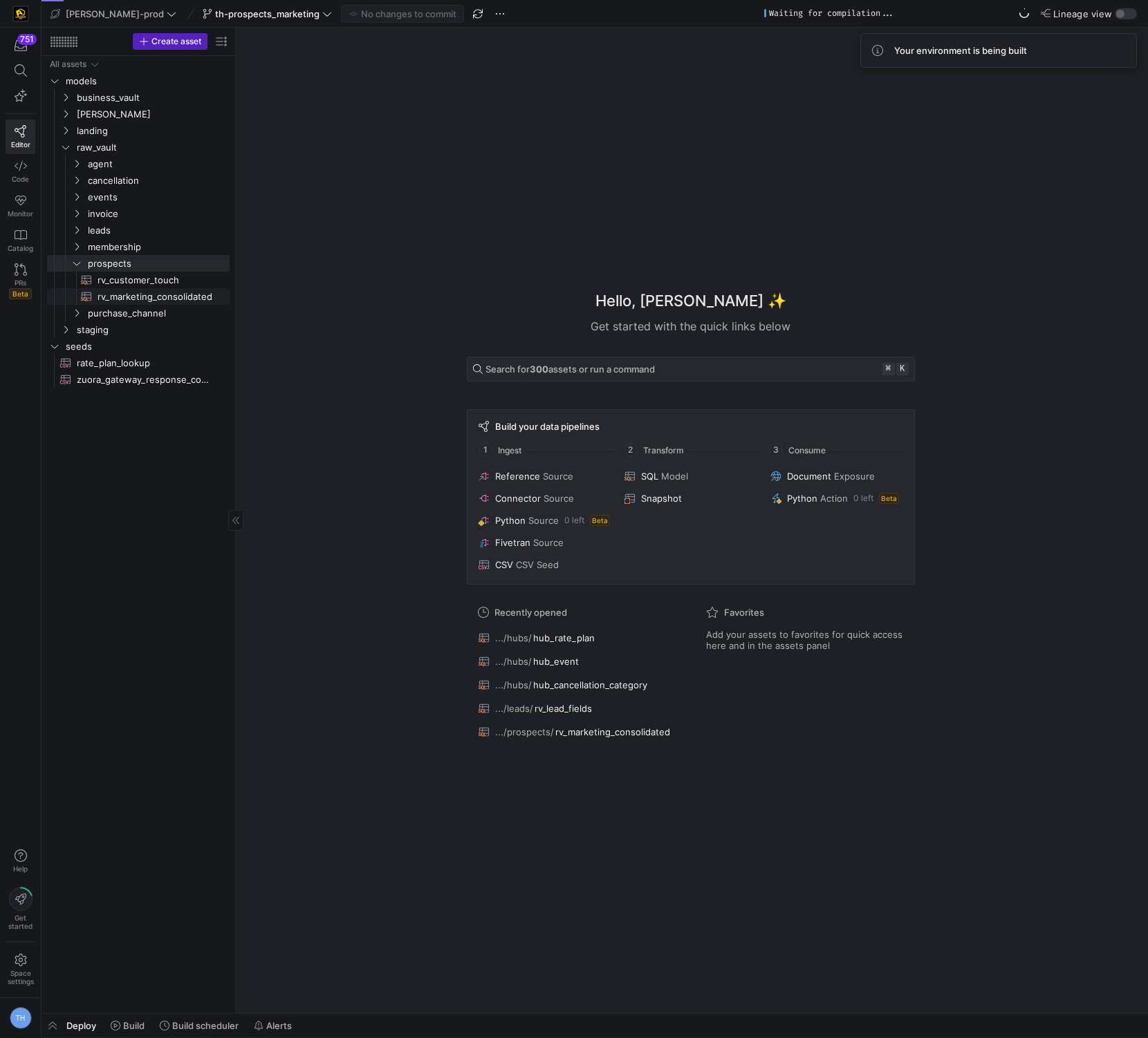
click at [166, 296] on span "rv_marketing_consolidated​​​​​​​​​​" at bounding box center [156, 297] width 116 height 16
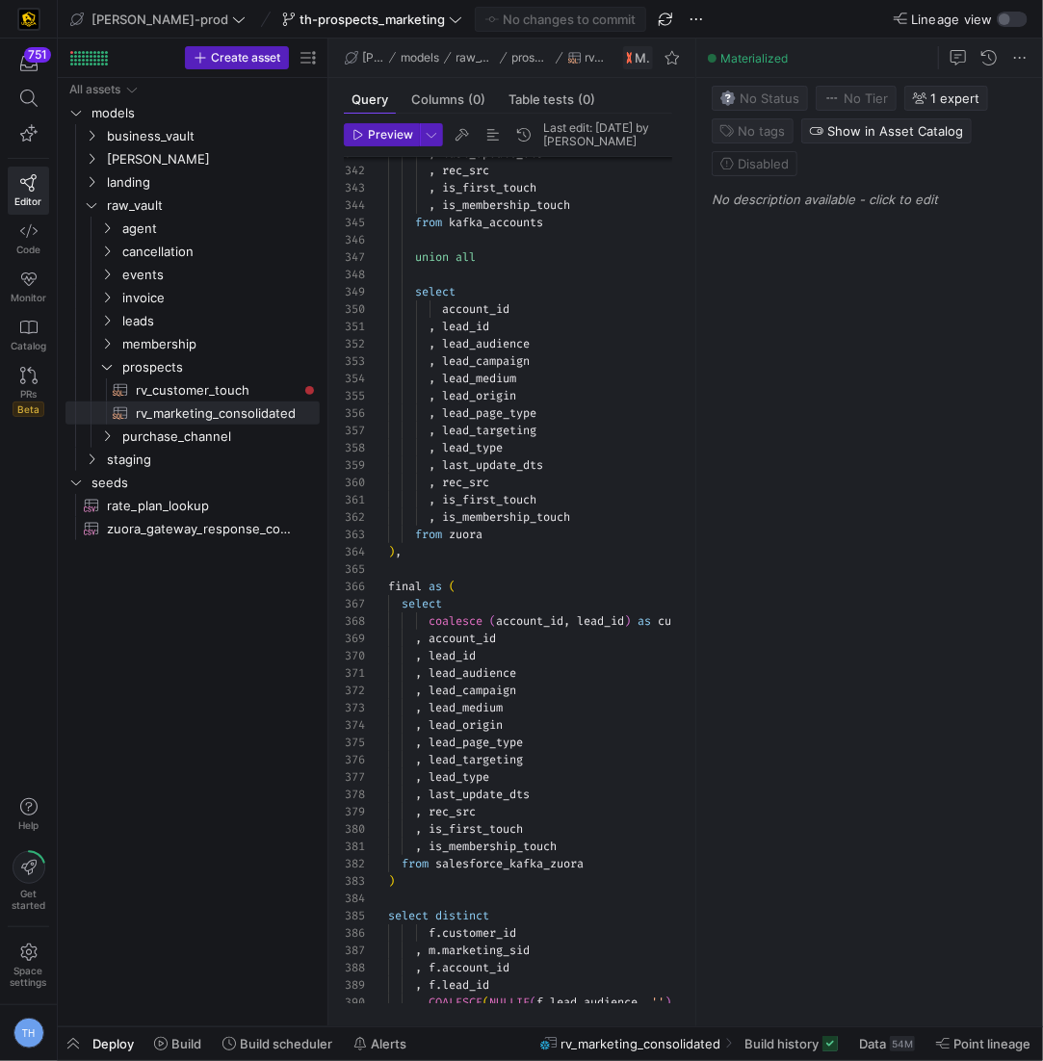
scroll to position [173, 0]
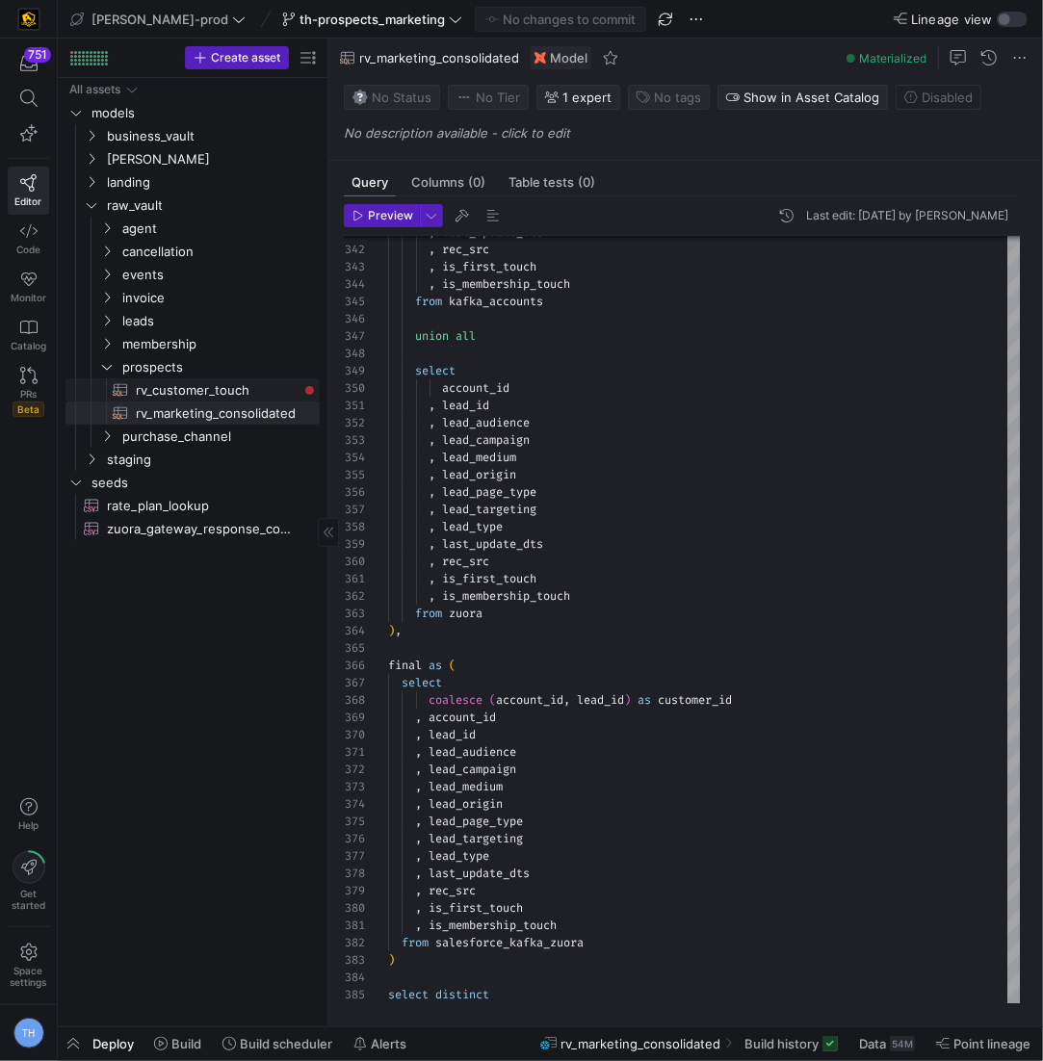
click at [223, 390] on span "rv_customer_touch​​​​​​​​​​" at bounding box center [217, 390] width 162 height 22
type textarea "with base as ( select * from {{ ref('rv_marketing_consolidated') }} ), membersh…"
